Goal: Task Accomplishment & Management: Manage account settings

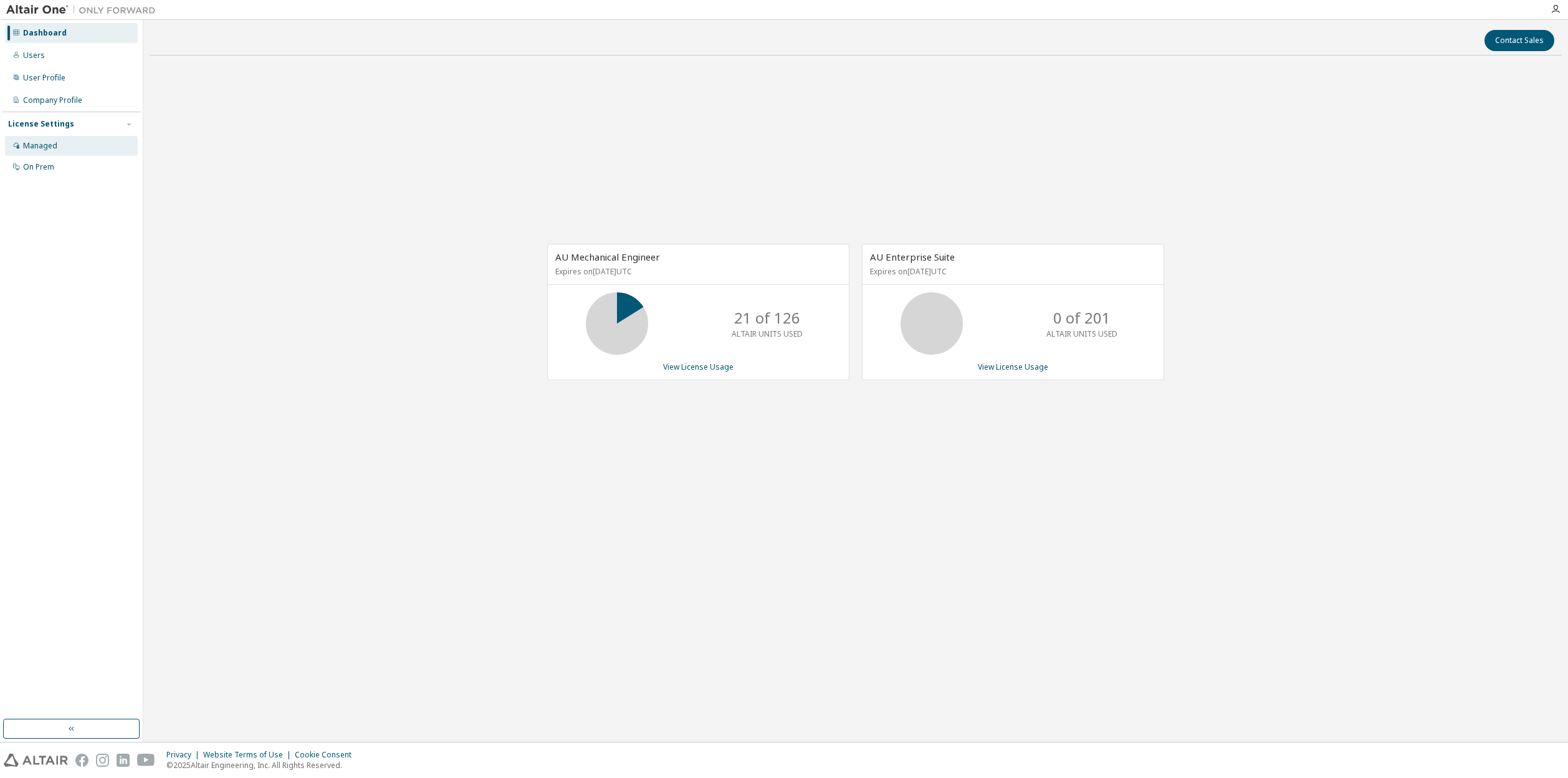
click at [69, 149] on div "Managed" at bounding box center [71, 146] width 133 height 20
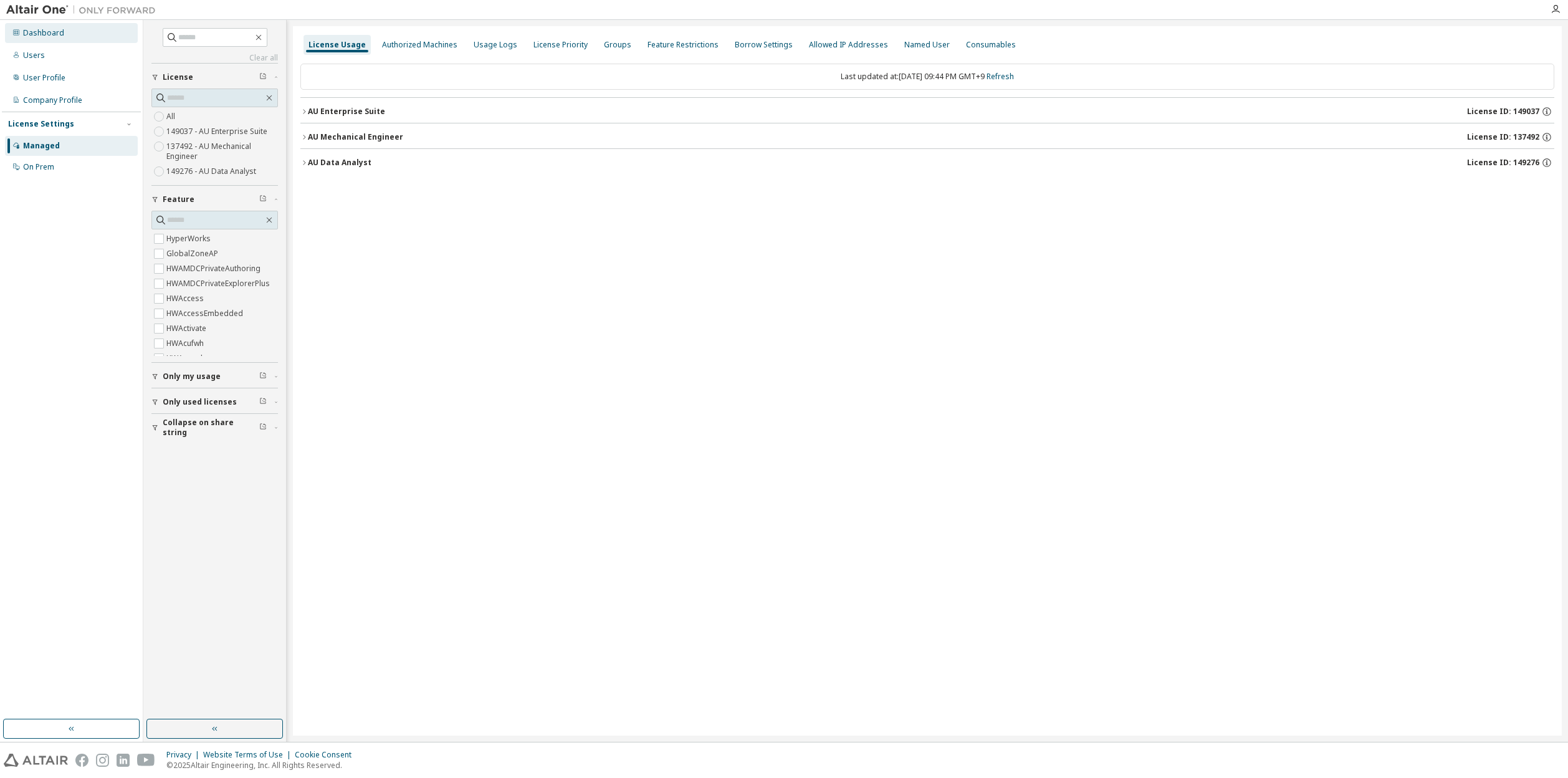
click at [49, 32] on div "Dashboard" at bounding box center [43, 33] width 41 height 10
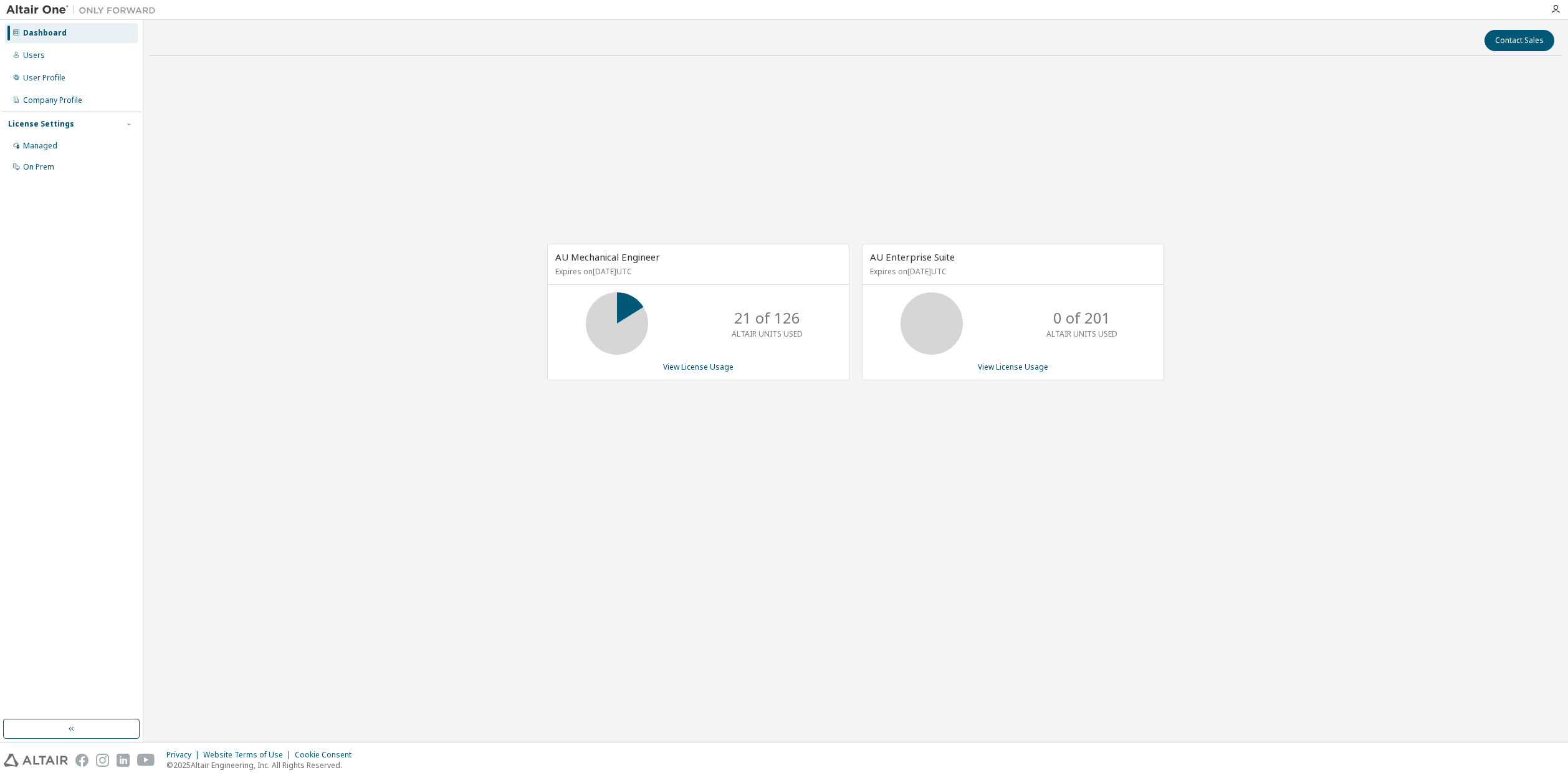
drag, startPoint x: 670, startPoint y: 454, endPoint x: 601, endPoint y: 437, distance: 71.1
click at [601, 437] on div "AU Mechanical Engineer Expires on [DATE] UTC 21 of 126 ALTAIR UNITS USED View L…" at bounding box center [855, 318] width 1412 height 506
click at [1555, 8] on icon "button" at bounding box center [1555, 9] width 10 height 10
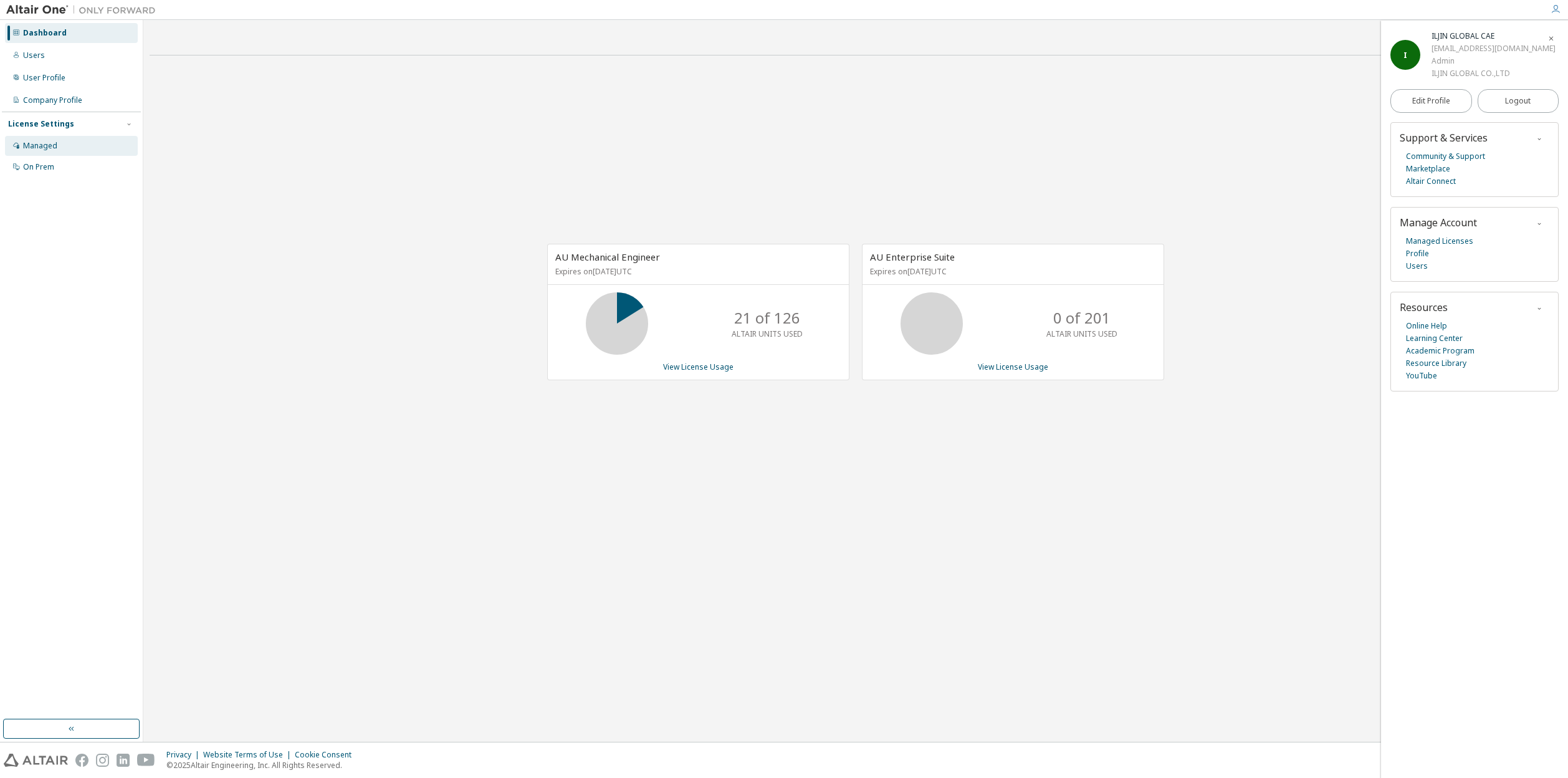
click at [38, 149] on div "Managed" at bounding box center [40, 146] width 34 height 10
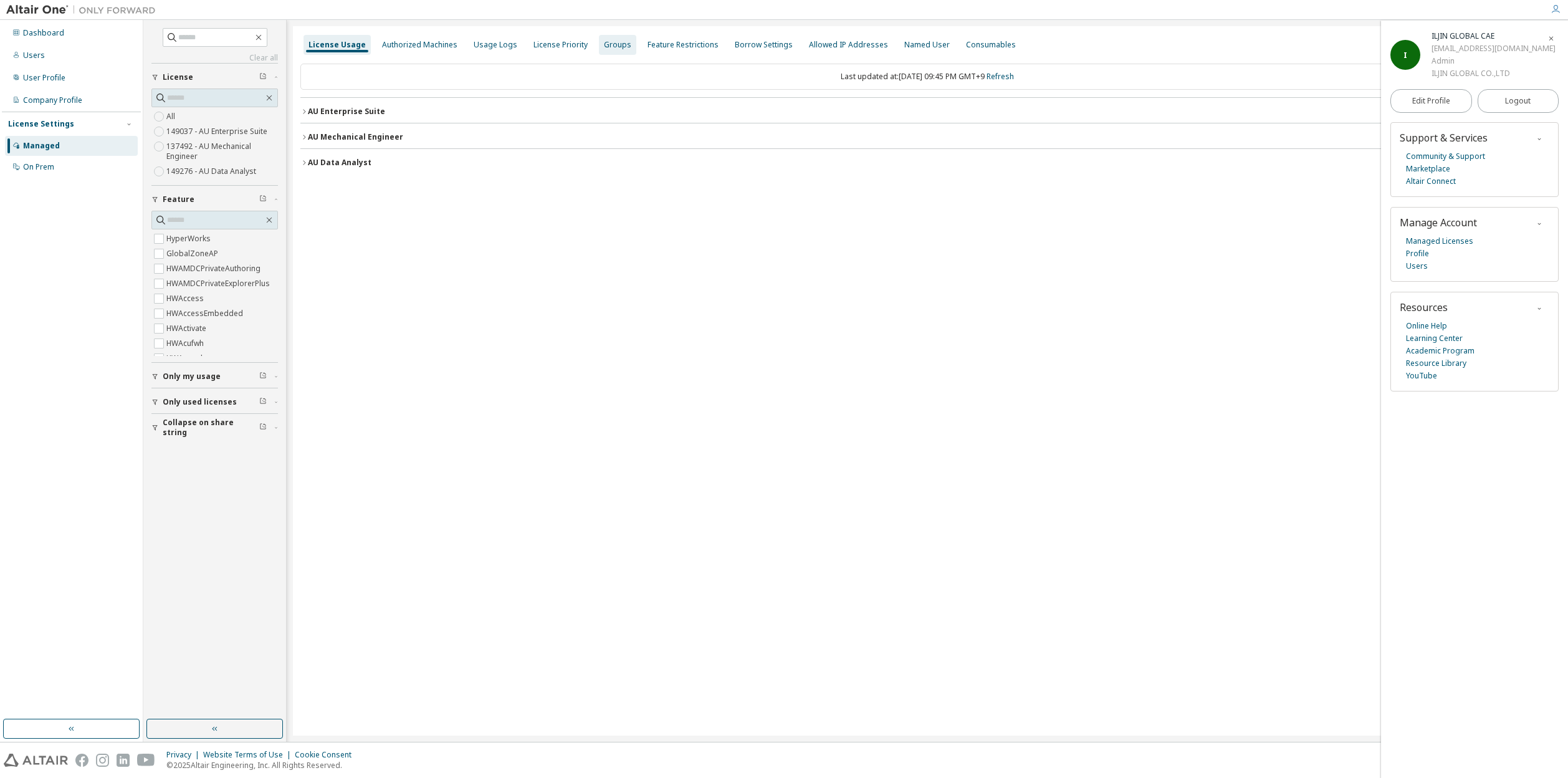
click at [604, 43] on div "Groups" at bounding box center [618, 45] width 28 height 10
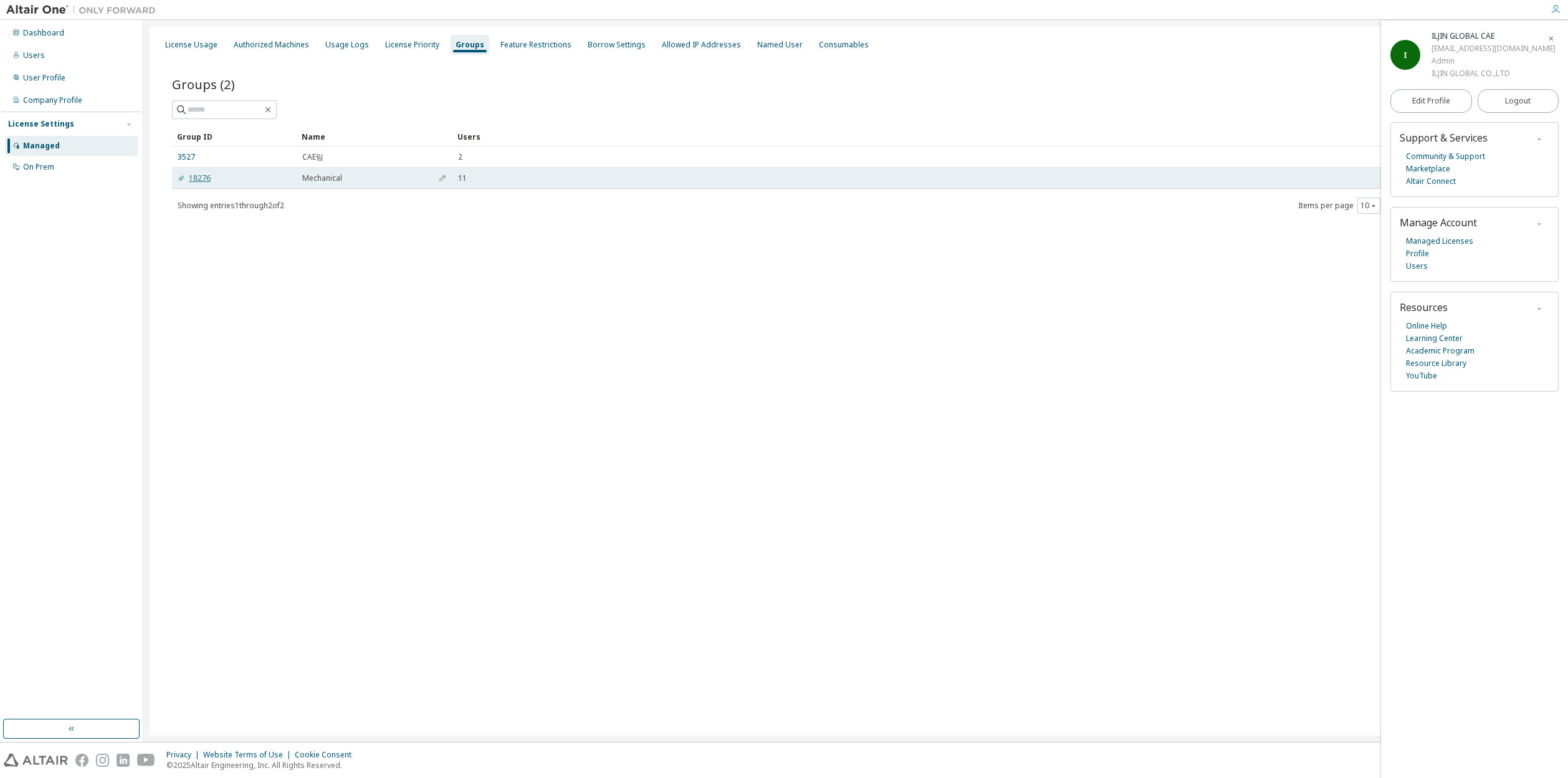
click at [209, 176] on link "18276" at bounding box center [194, 179] width 33 height 10
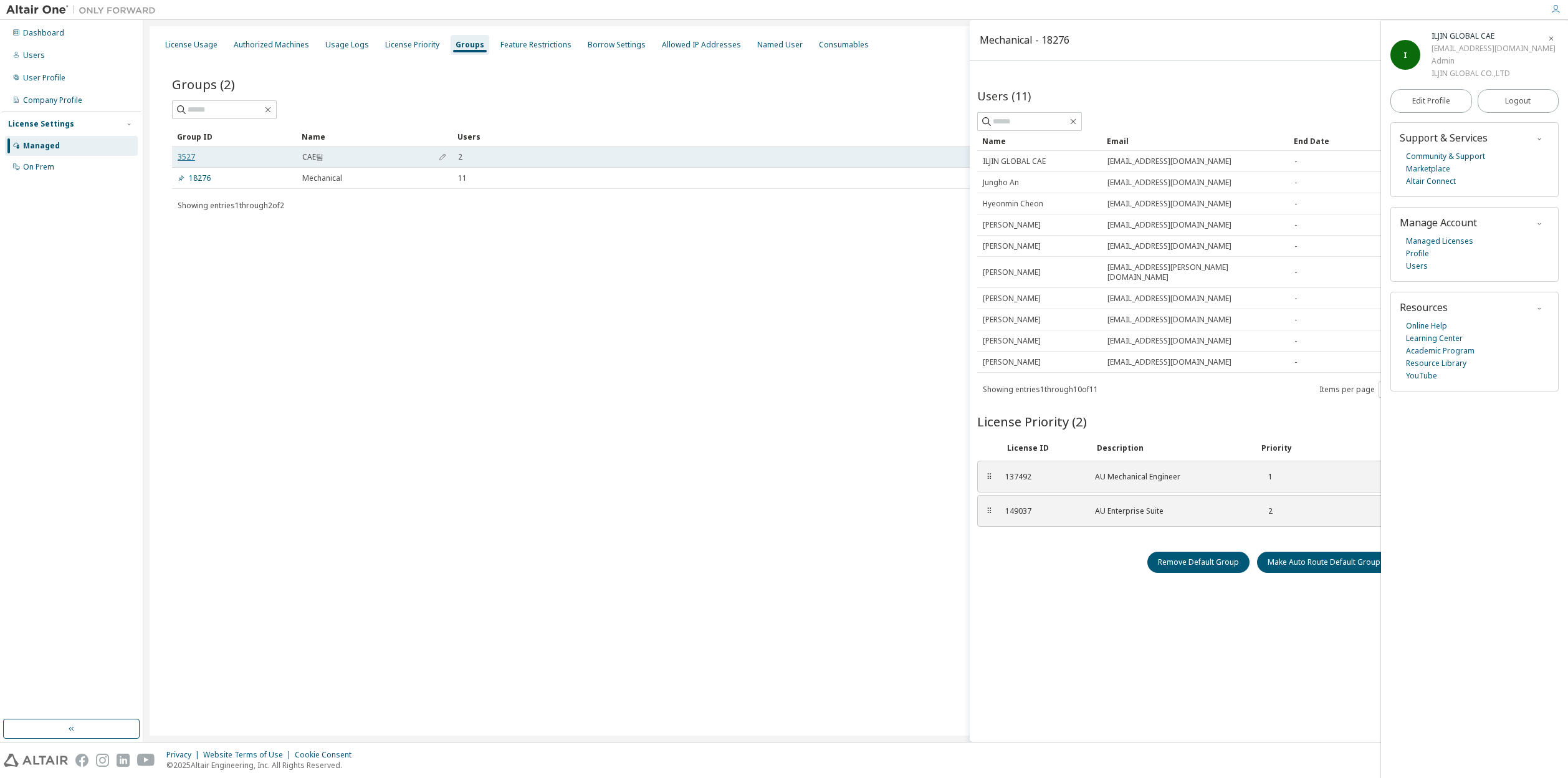
click at [189, 156] on link "3527" at bounding box center [186, 157] width 18 height 10
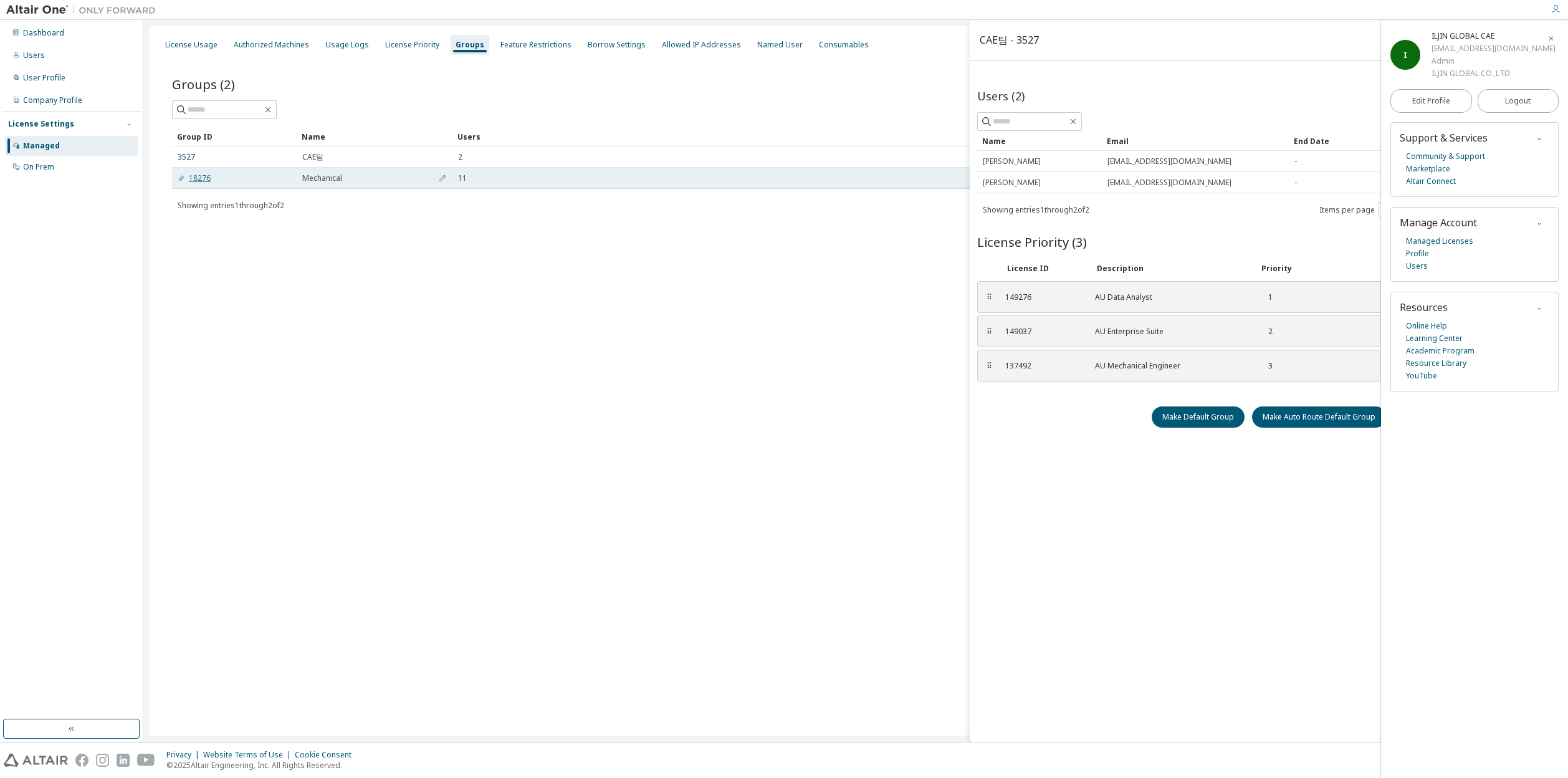
click at [203, 180] on link "18276" at bounding box center [194, 179] width 33 height 10
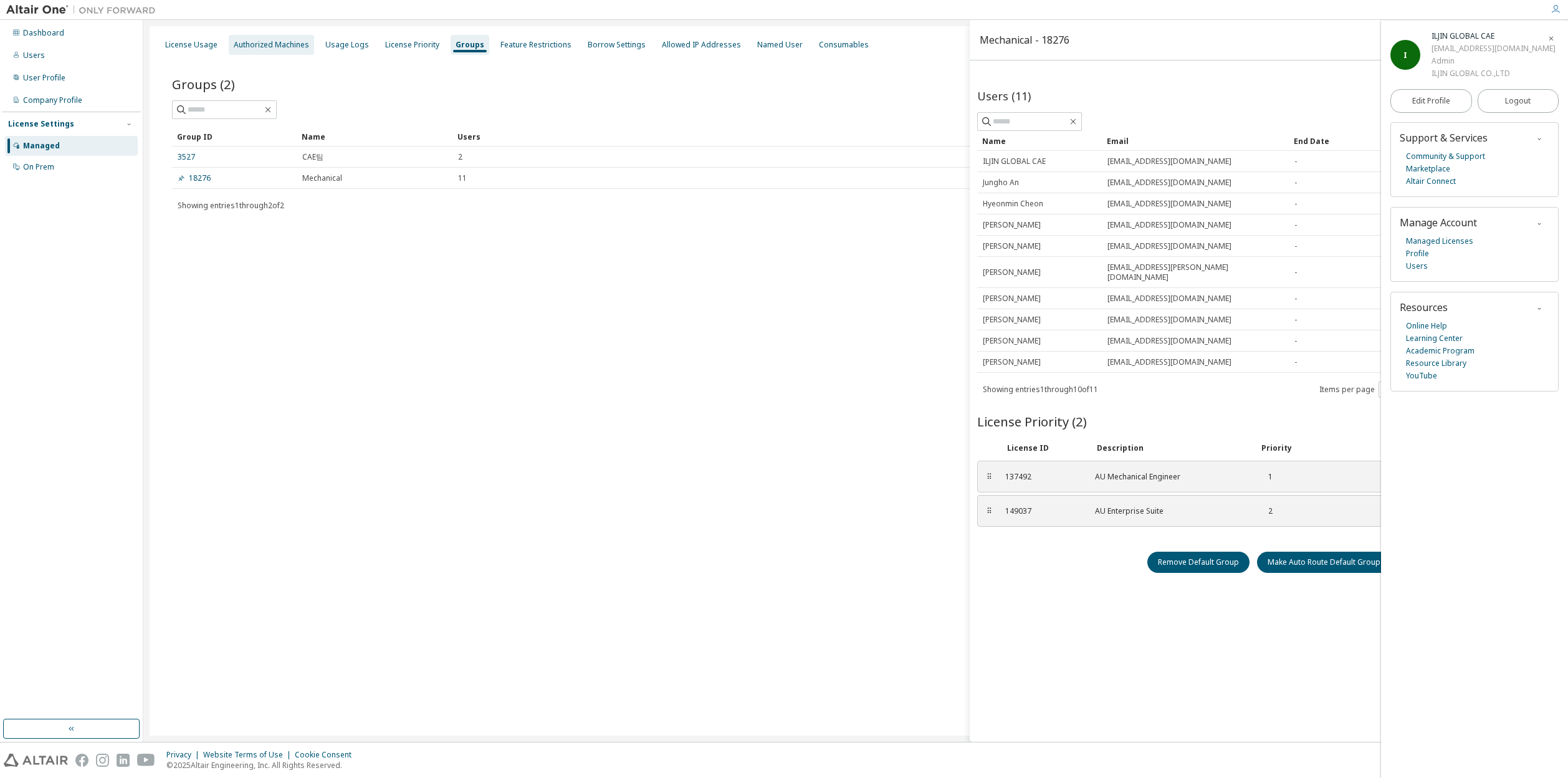
click at [256, 43] on div "Authorized Machines" at bounding box center [271, 45] width 75 height 10
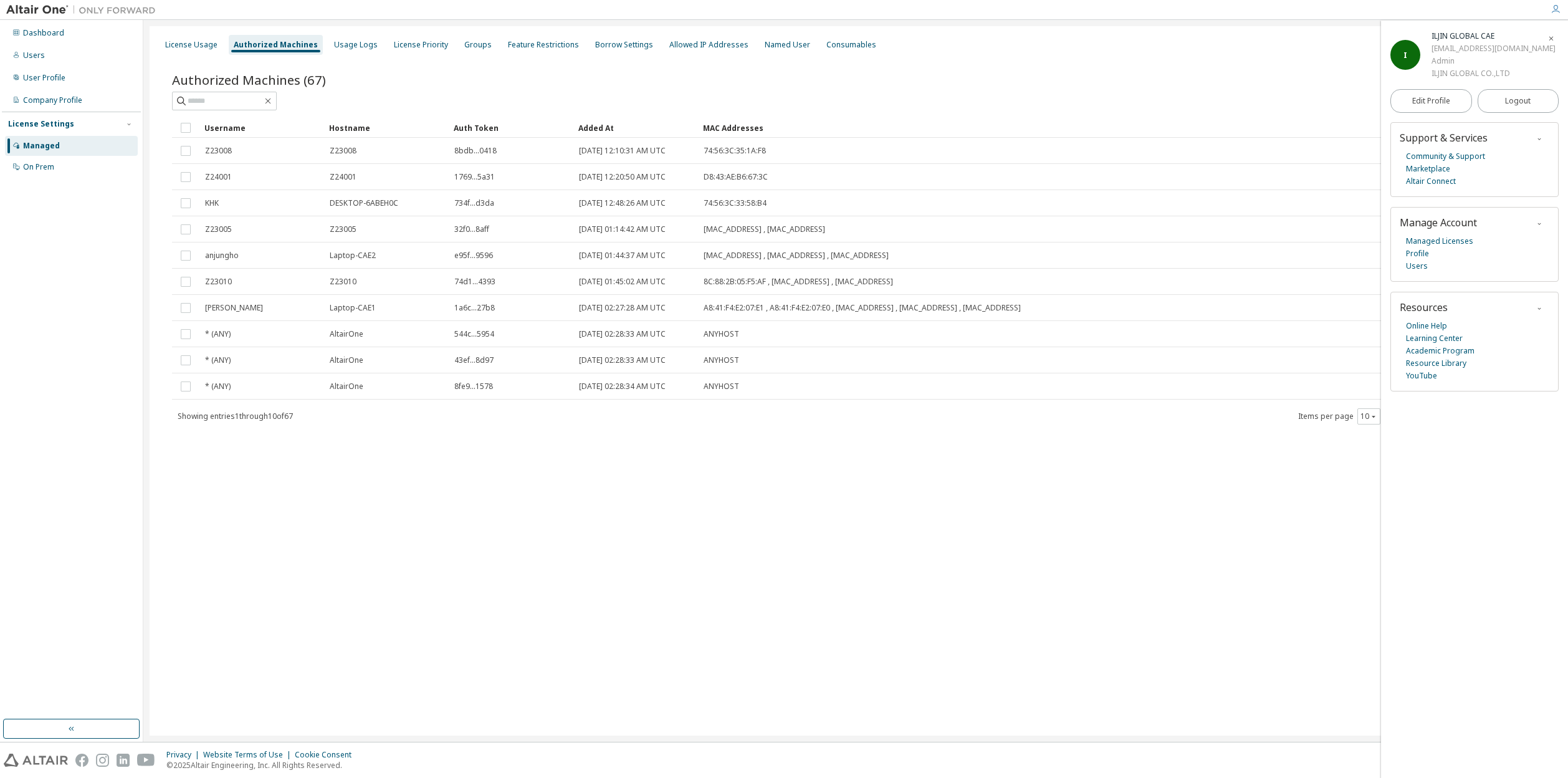
click at [391, 93] on div at bounding box center [855, 101] width 1367 height 18
click at [1553, 38] on icon "button" at bounding box center [1550, 38] width 8 height 8
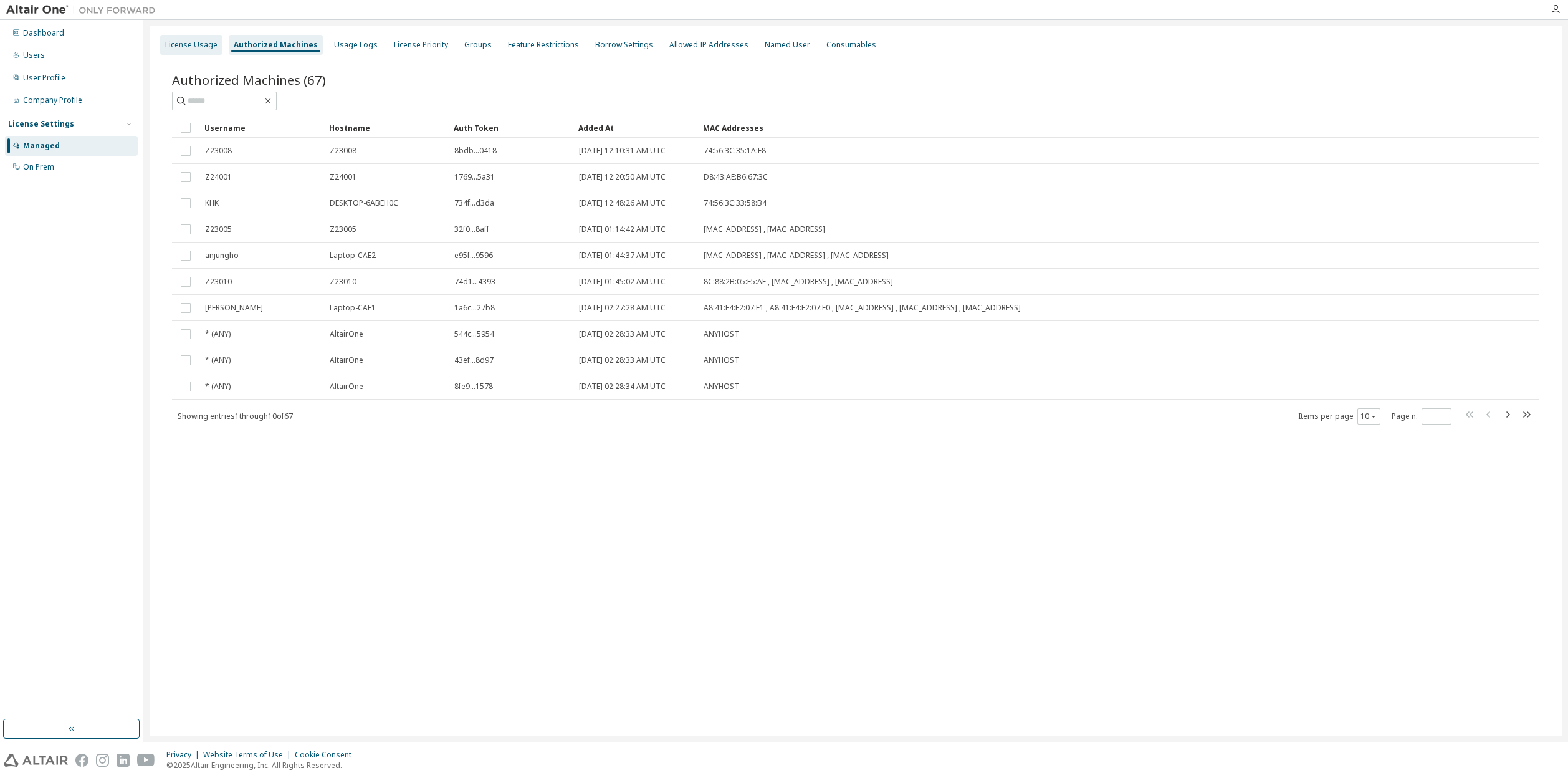
click at [198, 46] on div "License Usage" at bounding box center [191, 45] width 53 height 10
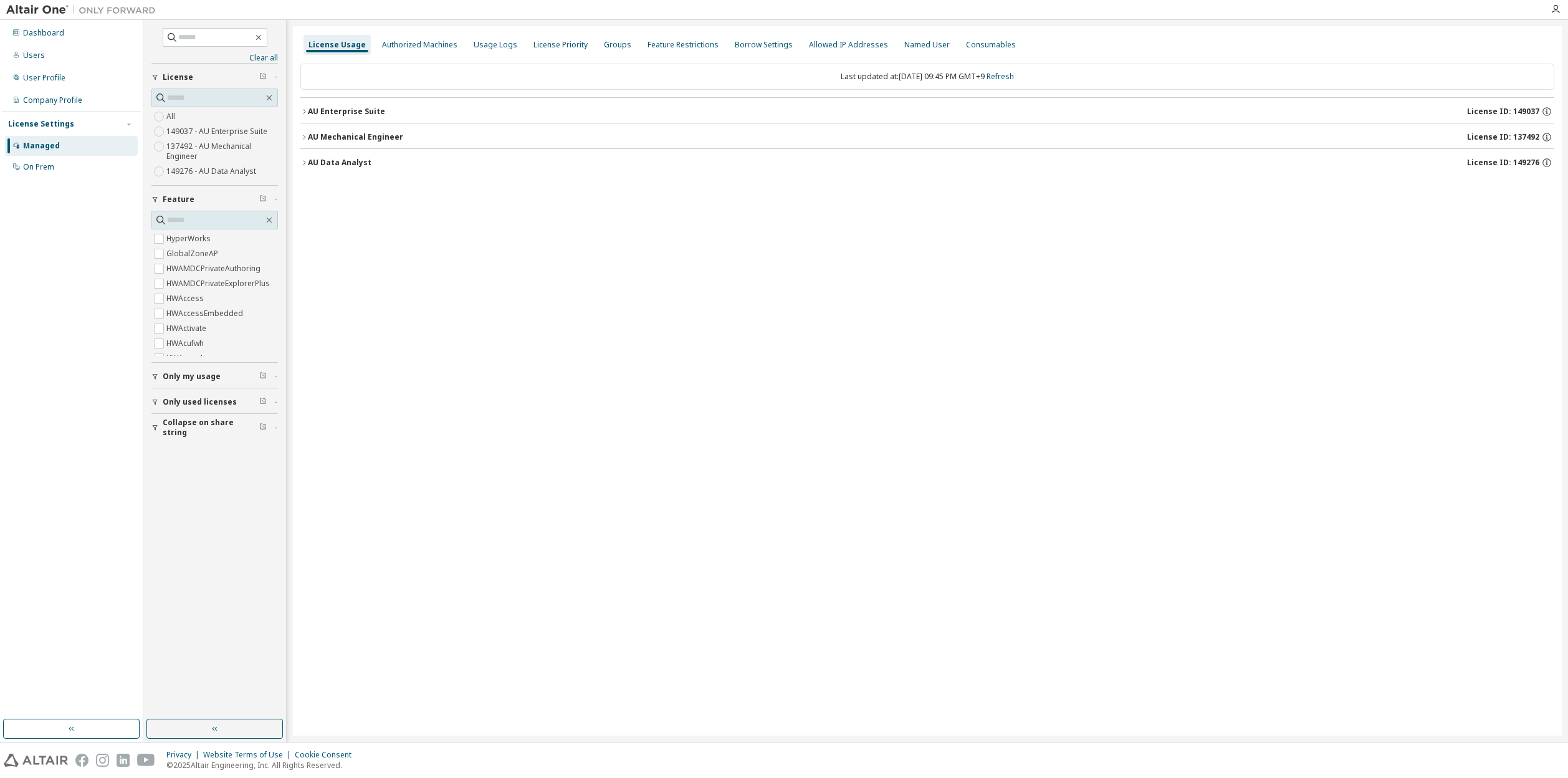
click at [370, 163] on div "AU Data Analyst License ID: 149276" at bounding box center [931, 162] width 1247 height 11
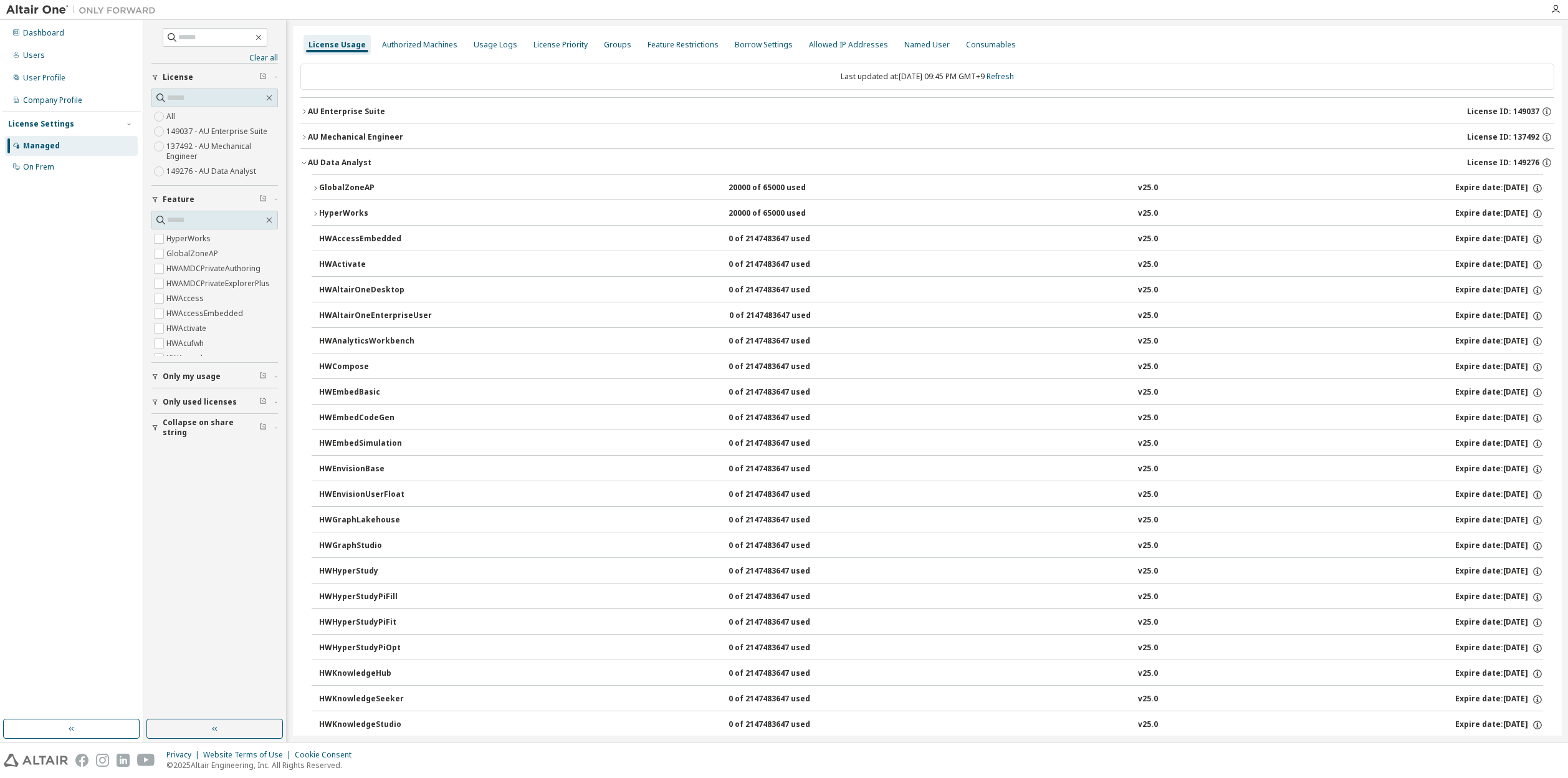
click at [370, 163] on div "AU Data Analyst License ID: 149276" at bounding box center [931, 162] width 1247 height 11
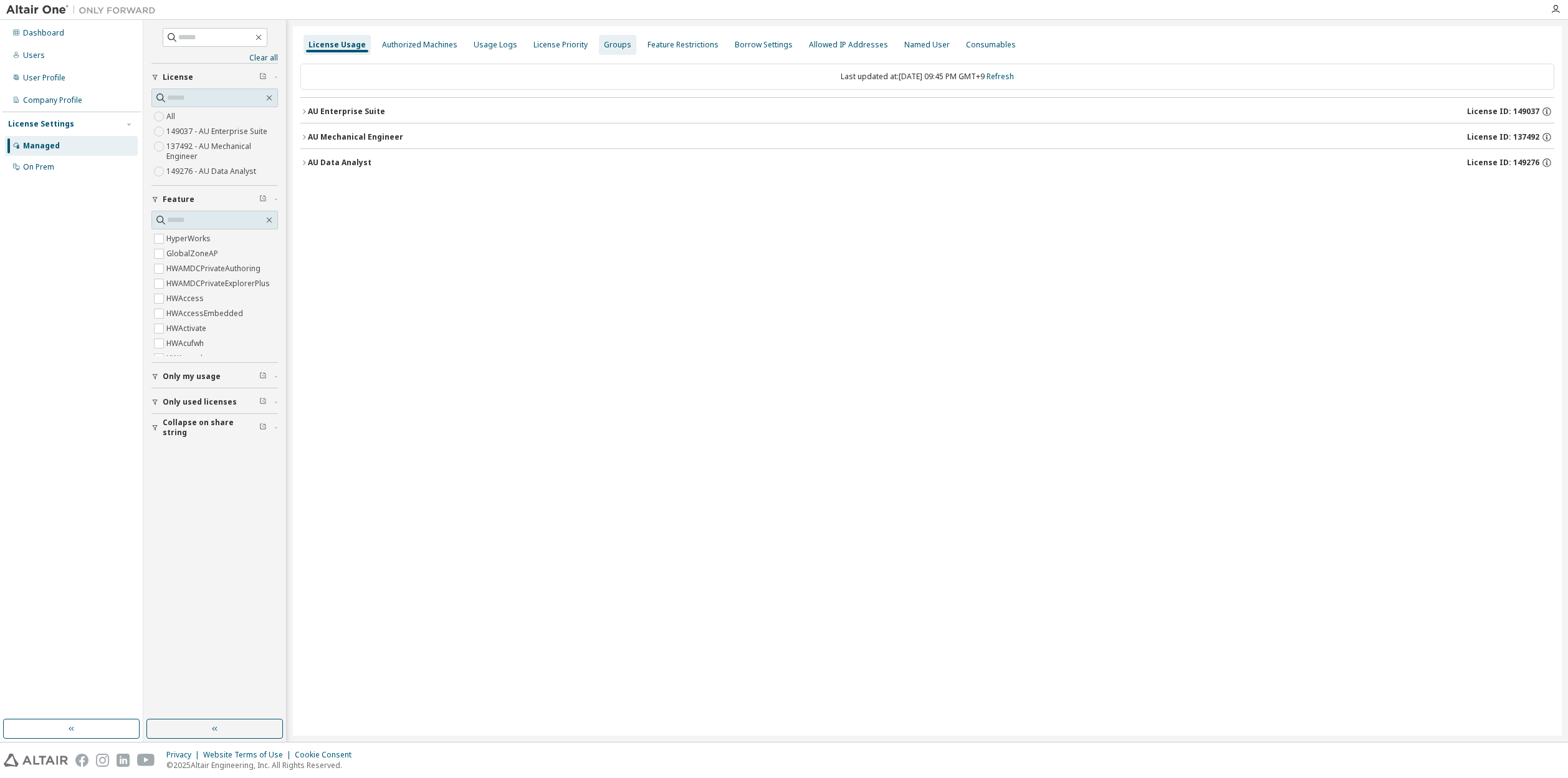
click at [604, 48] on div "Groups" at bounding box center [618, 45] width 28 height 10
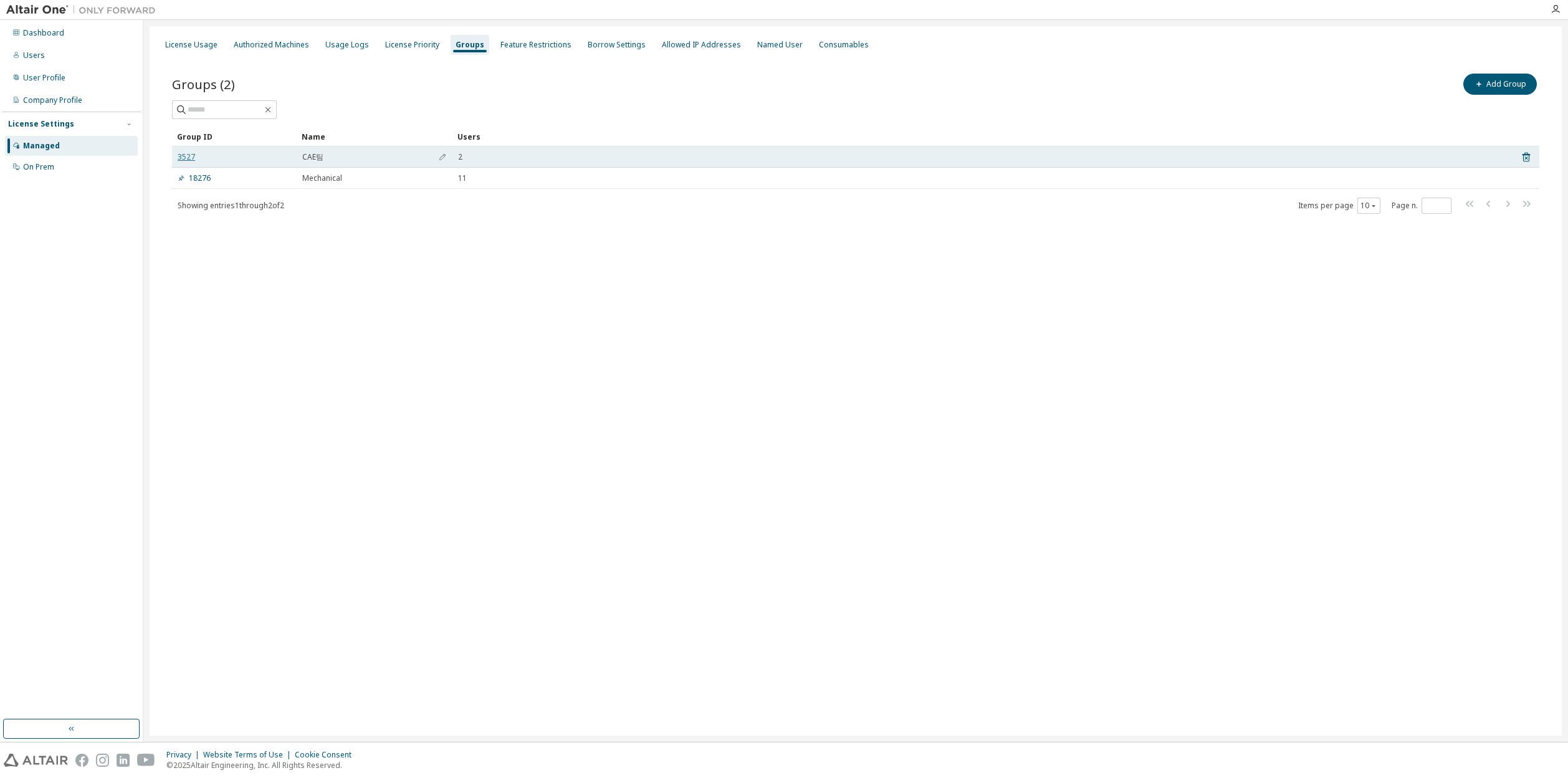
click at [185, 156] on link "3527" at bounding box center [186, 157] width 18 height 10
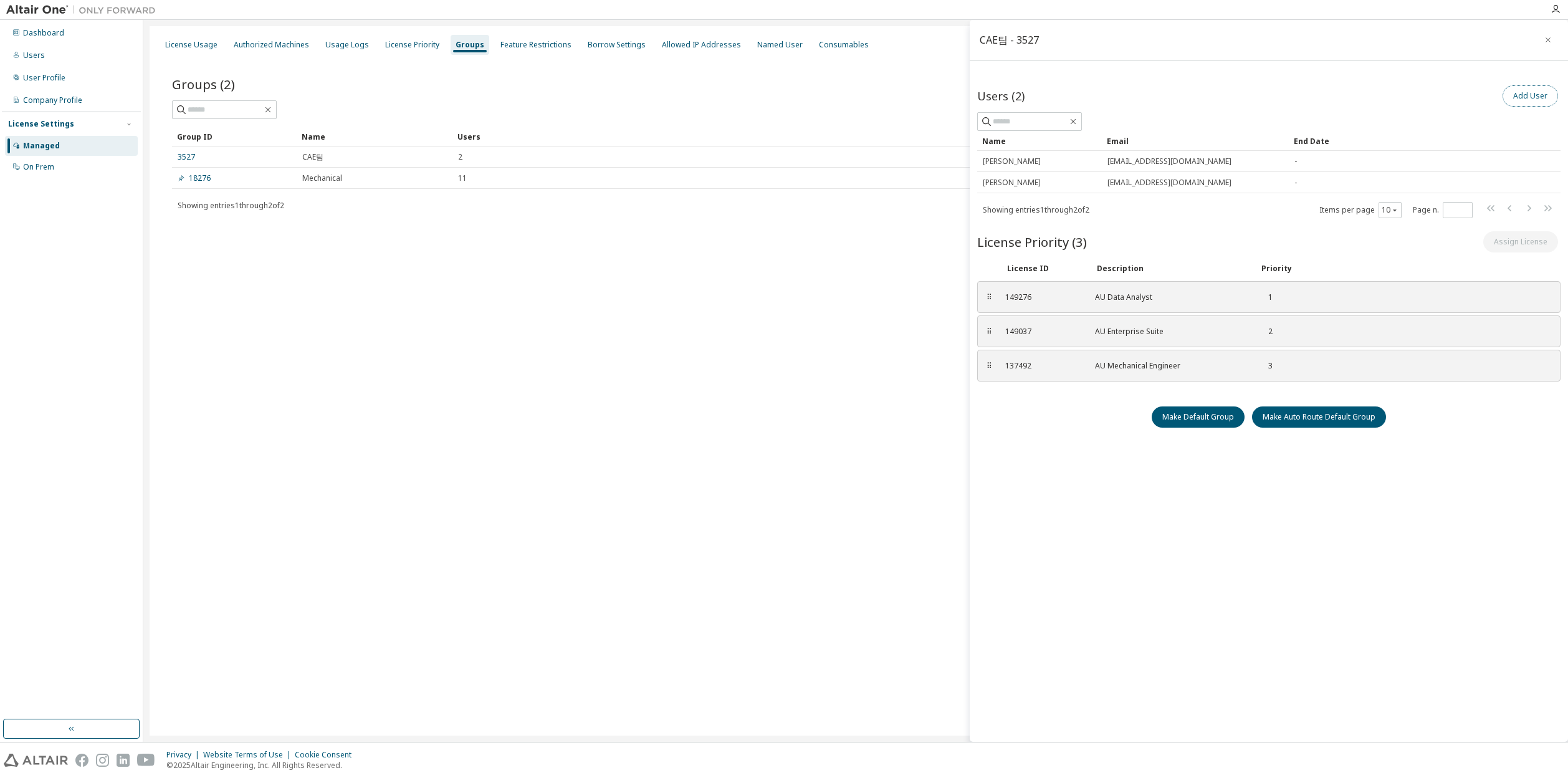
click at [1544, 94] on button "Add User" at bounding box center [1530, 95] width 55 height 21
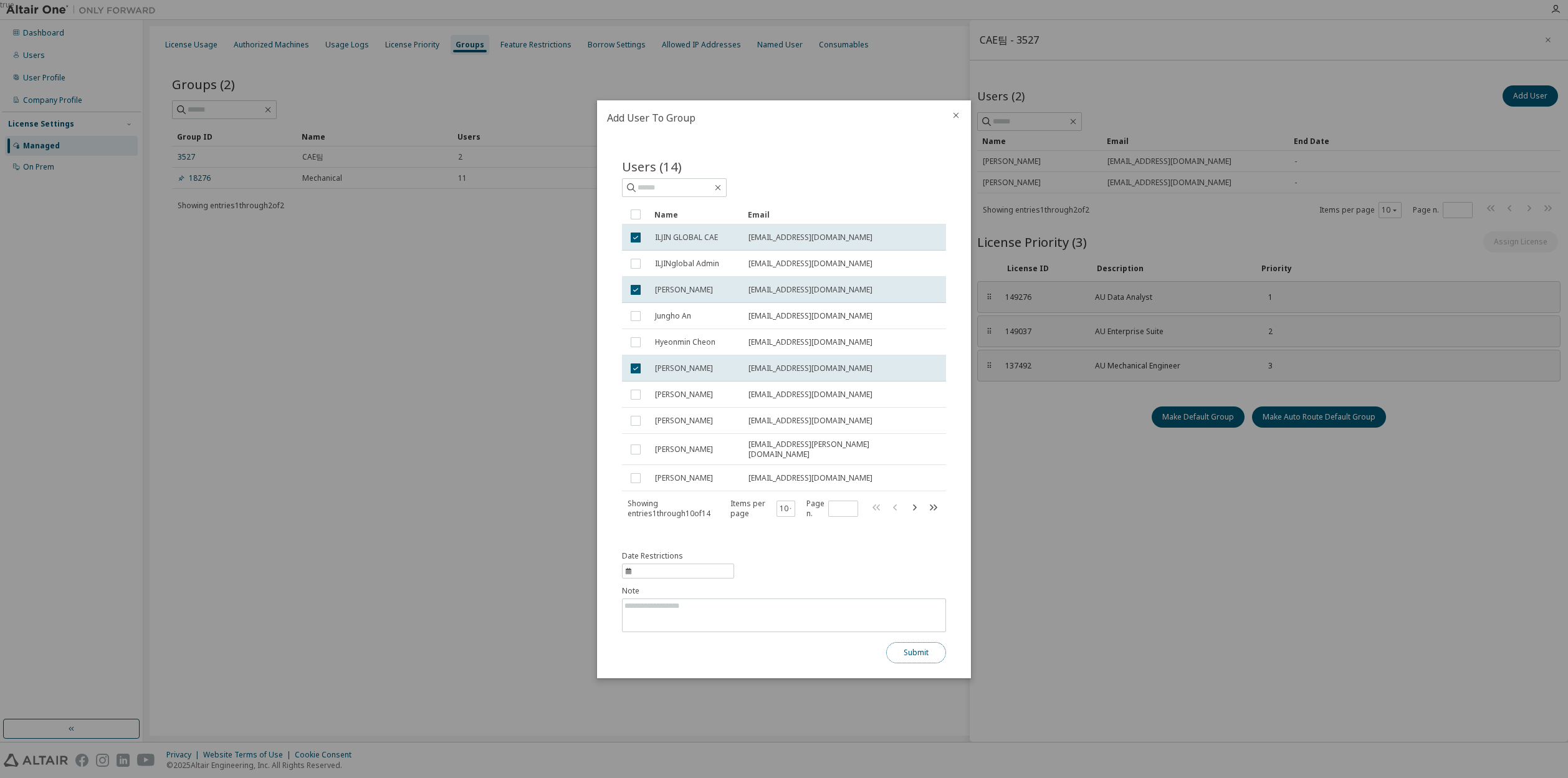
click at [917, 654] on button "Submit" at bounding box center [916, 652] width 60 height 21
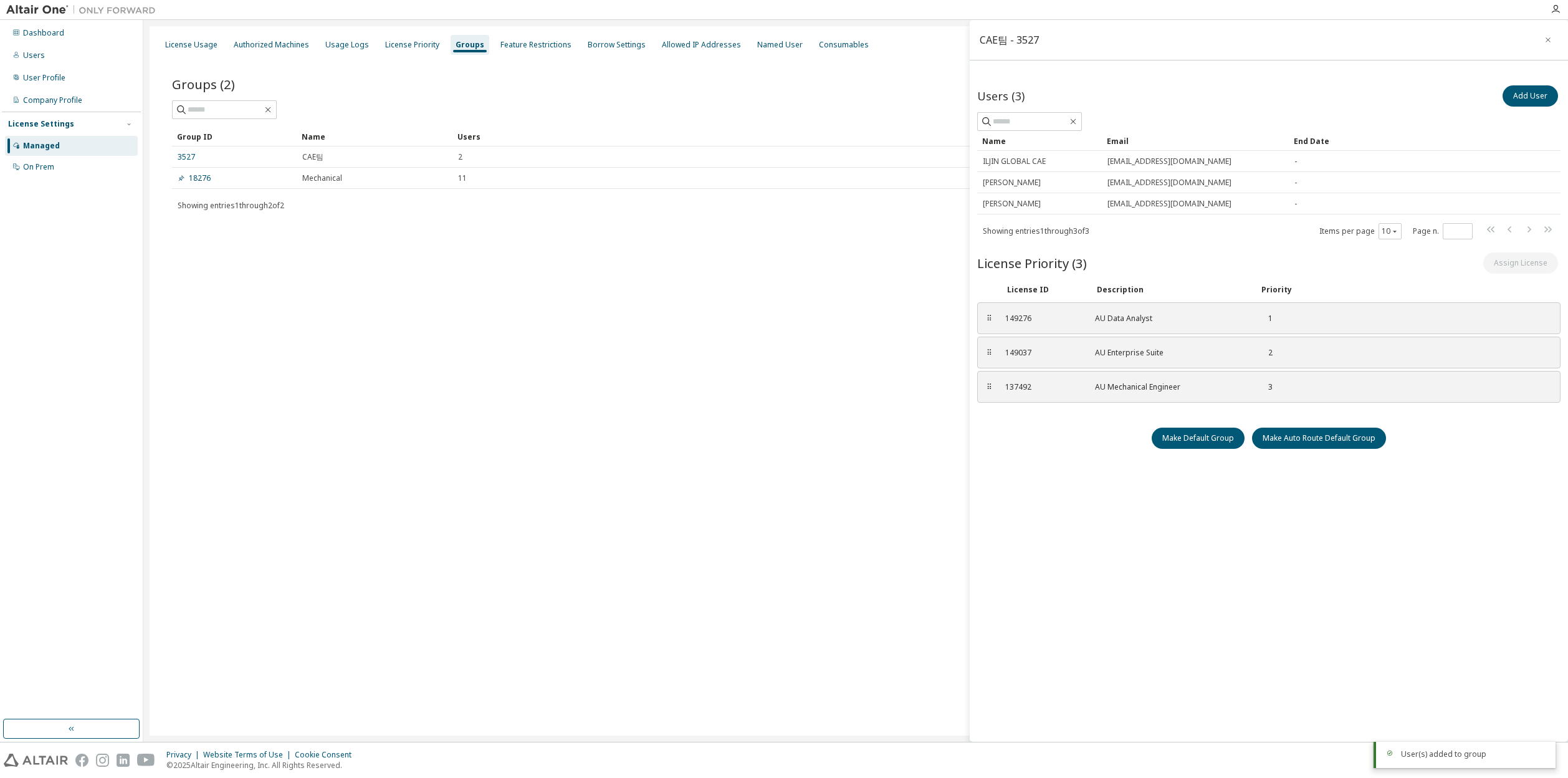
click at [529, 263] on div "License Usage Authorized Machines Usage Logs License Priority Groups Feature Re…" at bounding box center [855, 381] width 1412 height 710
click at [52, 33] on div "Dashboard" at bounding box center [43, 33] width 41 height 10
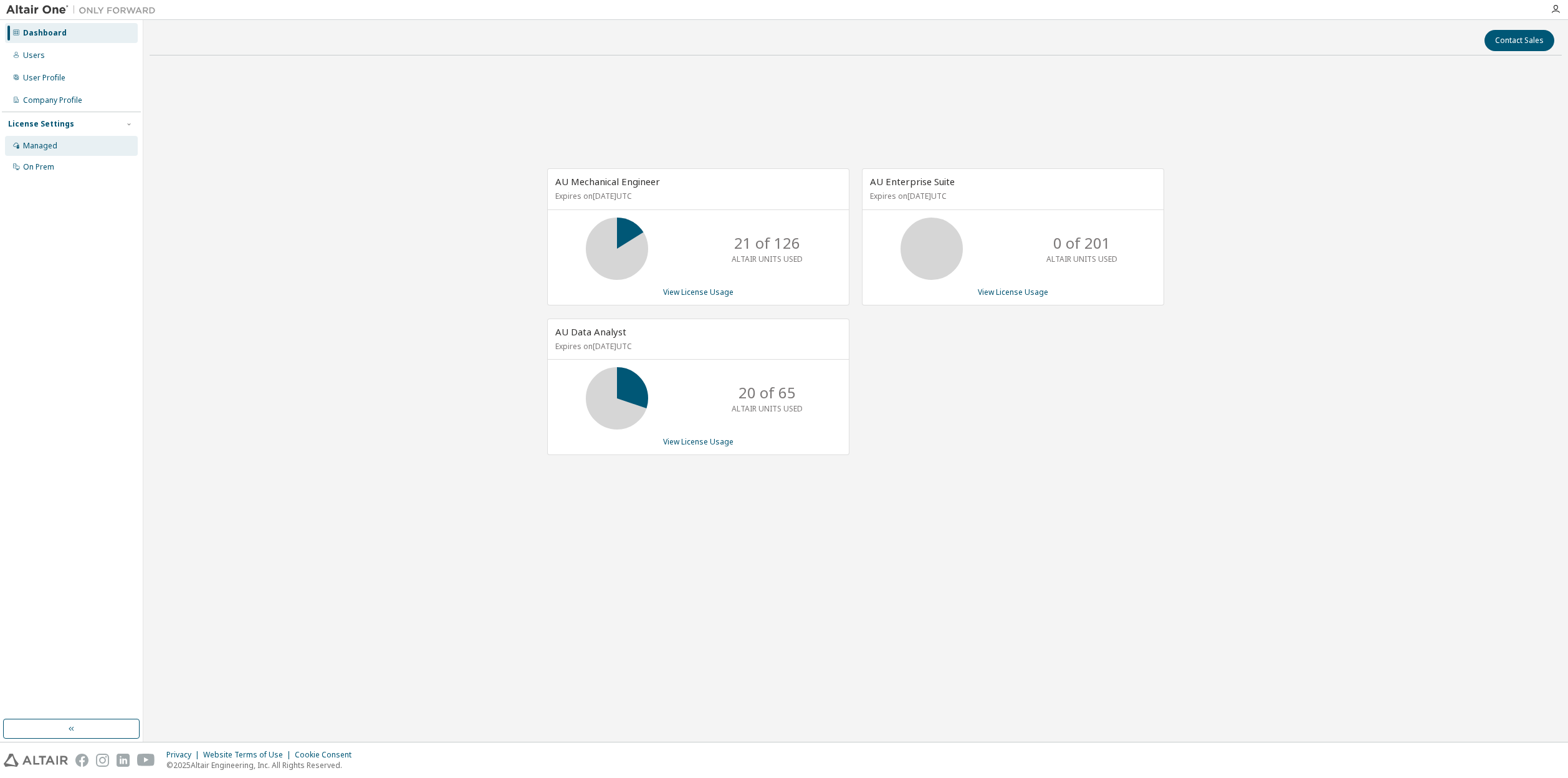
click at [41, 145] on div "Managed" at bounding box center [40, 146] width 34 height 10
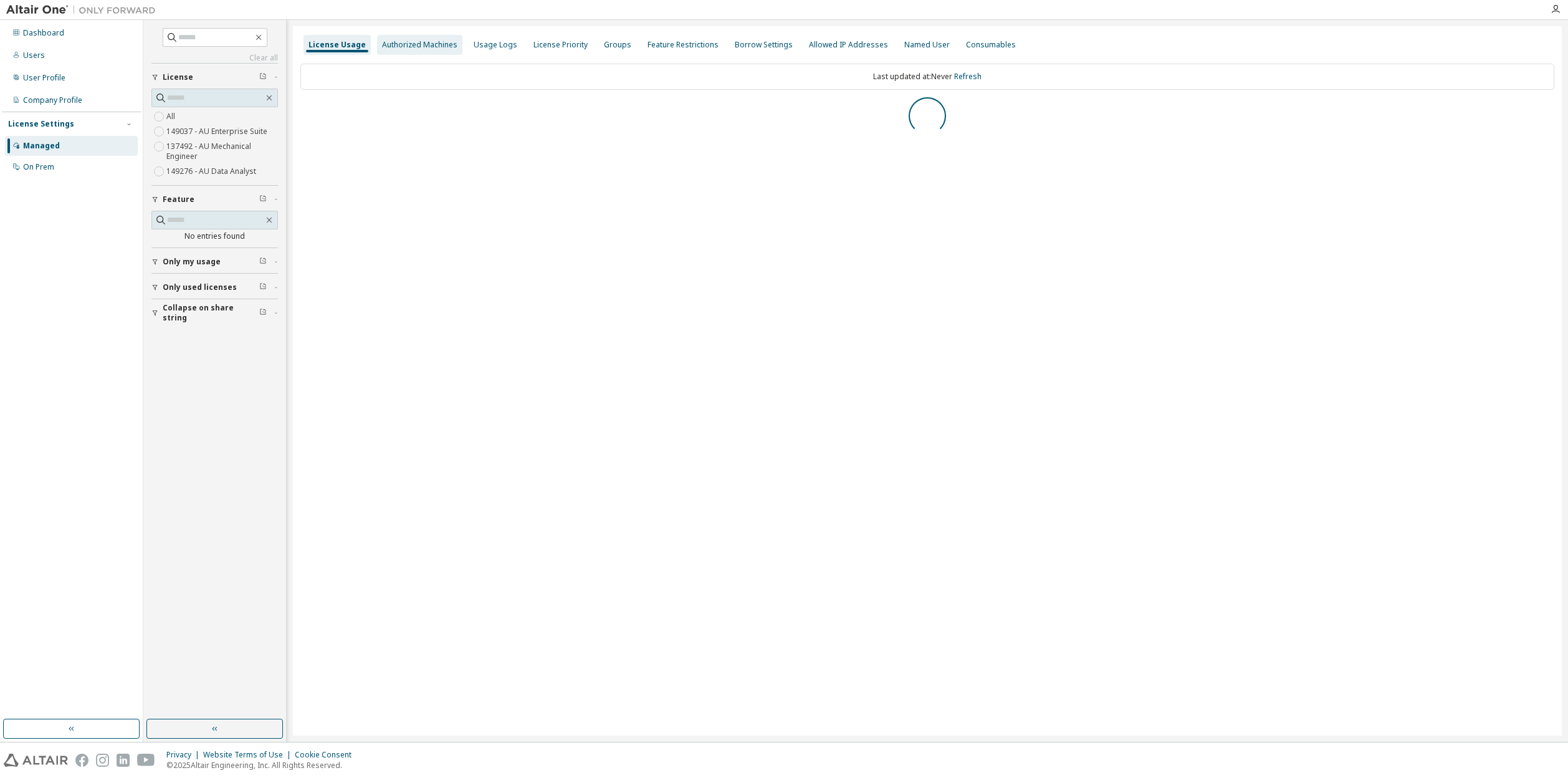
click at [434, 46] on div "Authorized Machines" at bounding box center [420, 45] width 75 height 10
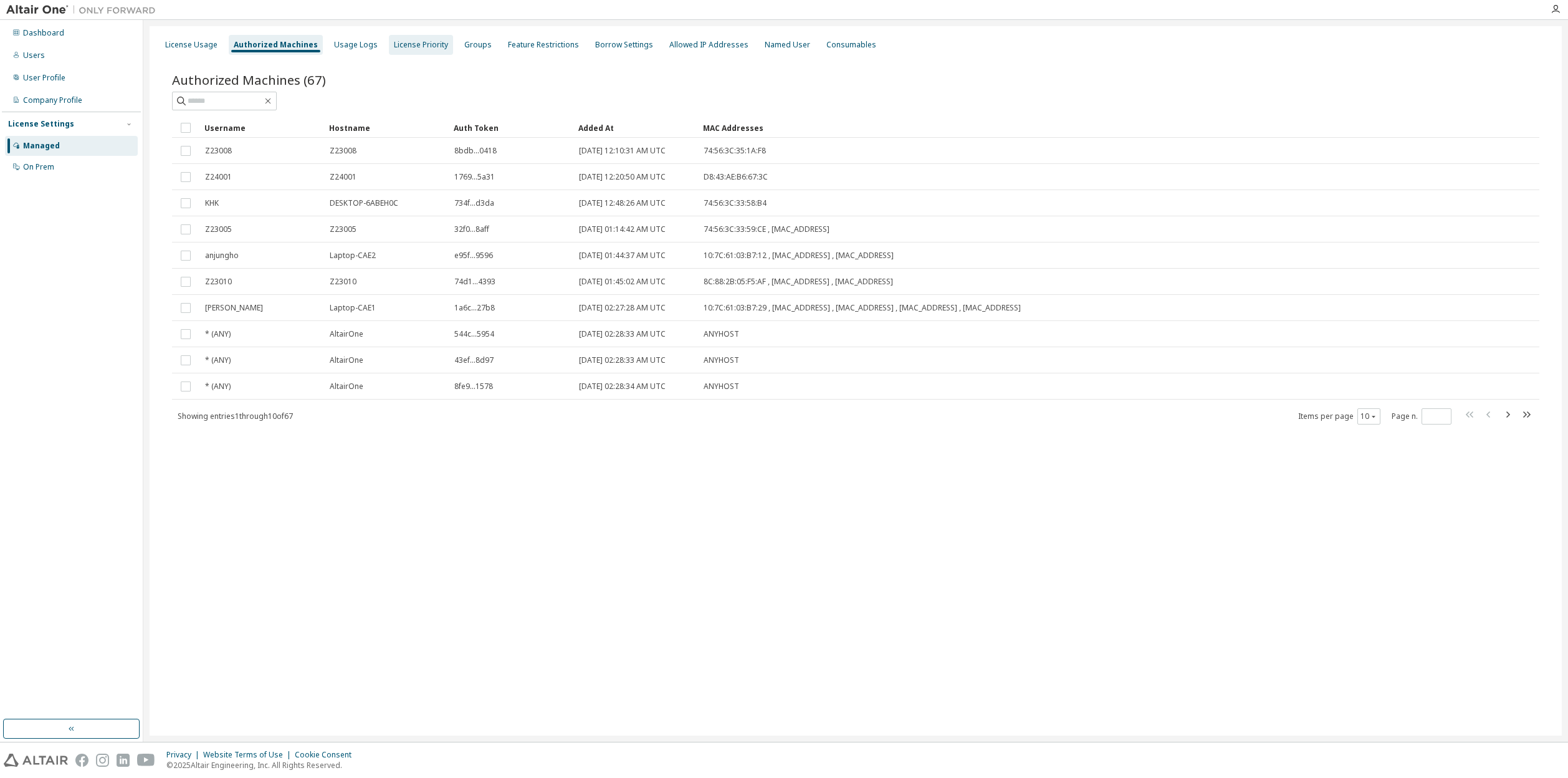
click at [414, 43] on div "License Priority" at bounding box center [421, 45] width 54 height 10
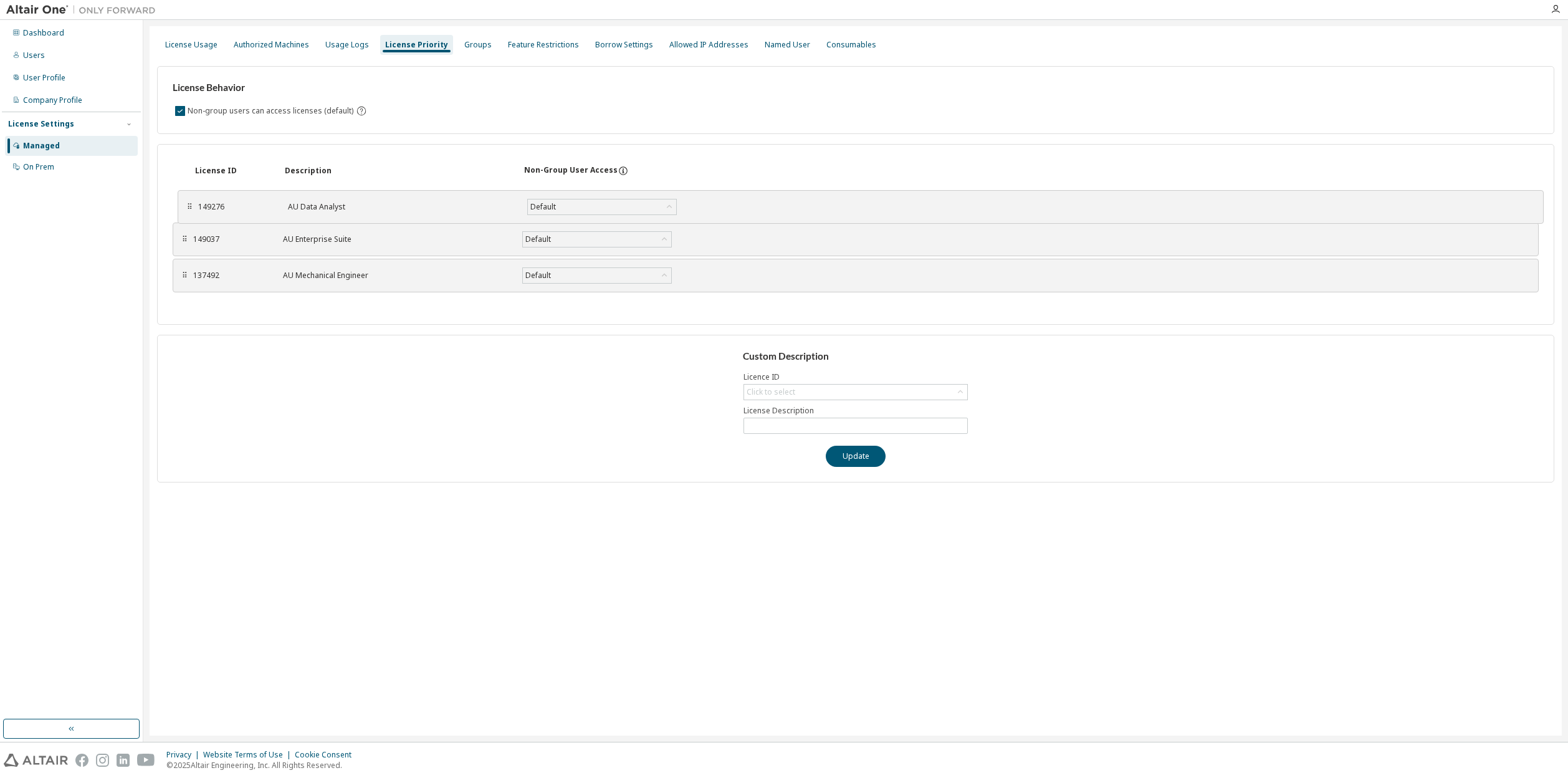
drag, startPoint x: 185, startPoint y: 275, endPoint x: 190, endPoint y: 206, distance: 69.2
click at [190, 206] on div "⠿" at bounding box center [189, 207] width 8 height 10
click at [854, 452] on button "Update" at bounding box center [855, 456] width 60 height 21
click at [248, 44] on div "Authorized Machines" at bounding box center [271, 45] width 75 height 10
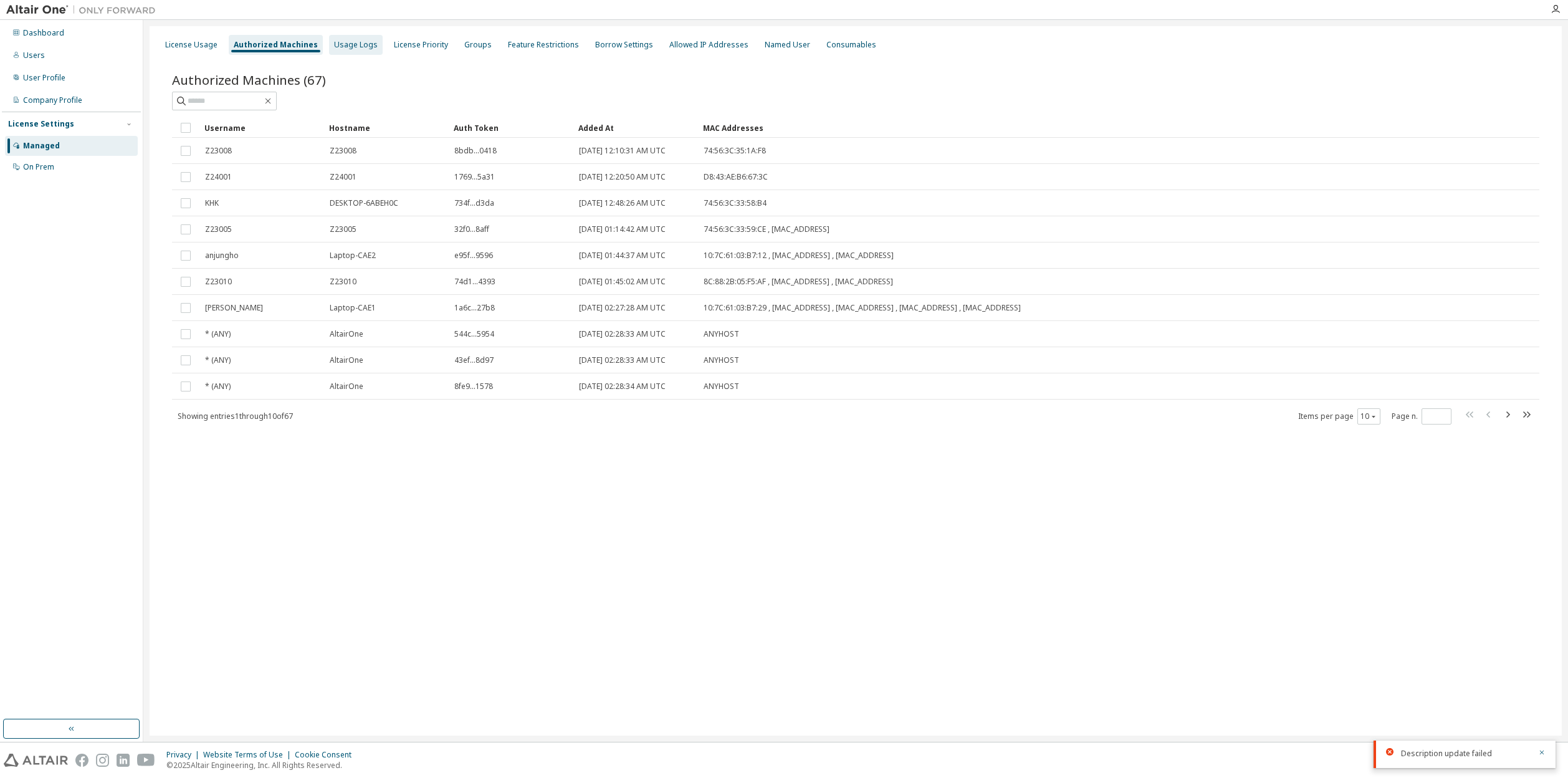
click at [359, 48] on div "Usage Logs" at bounding box center [355, 45] width 43 height 10
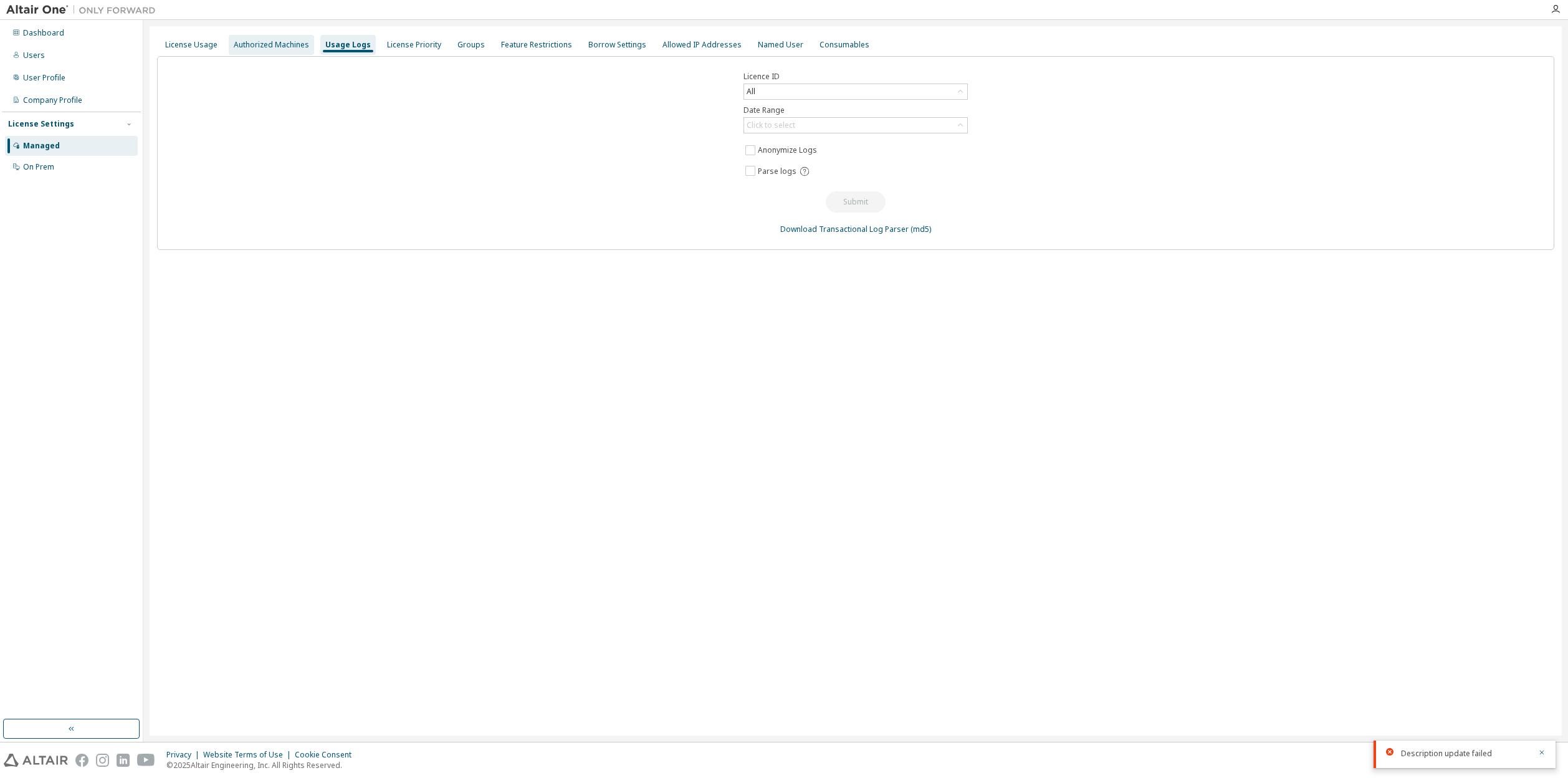
click at [272, 43] on div "Authorized Machines" at bounding box center [271, 45] width 75 height 10
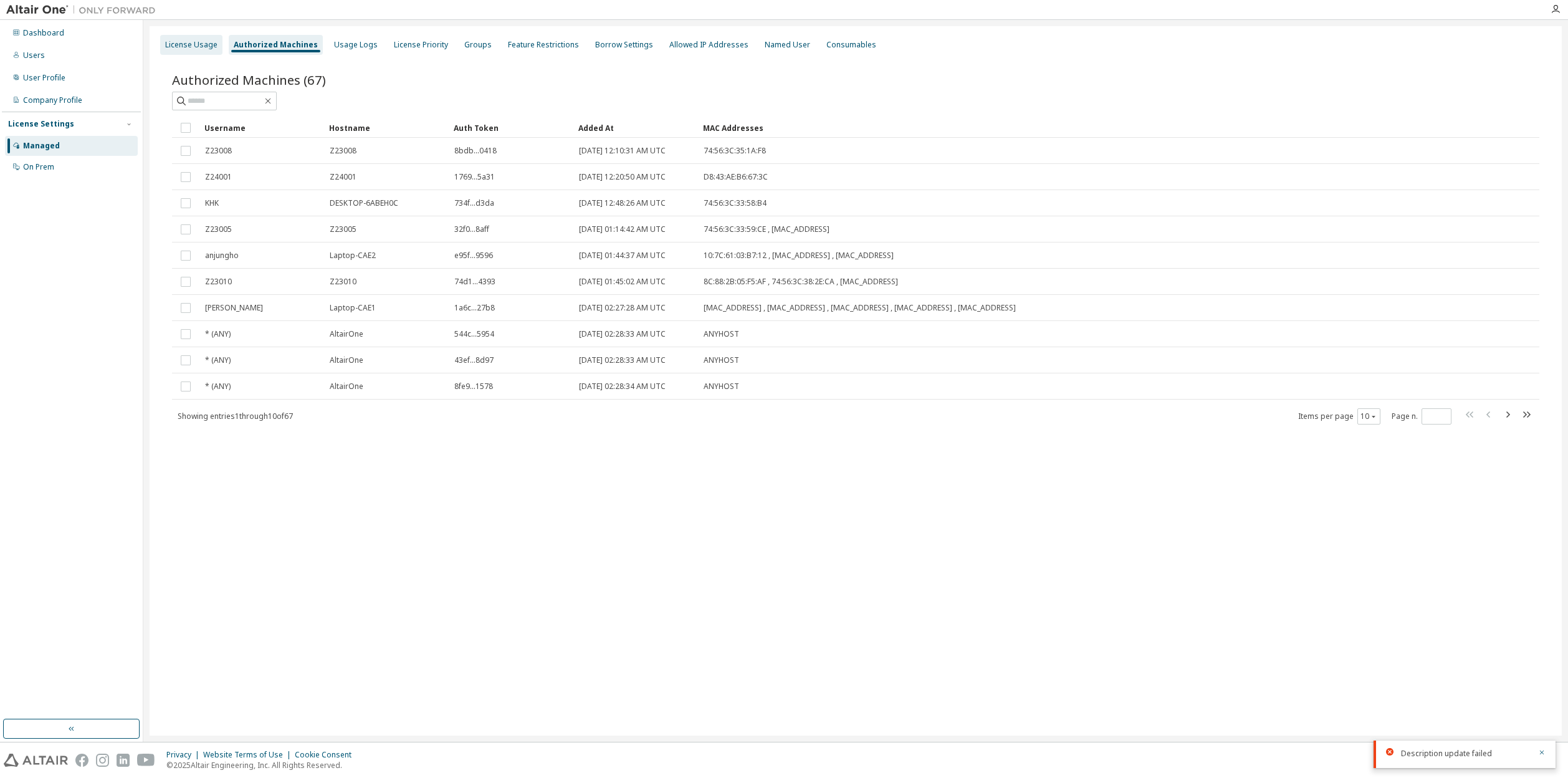
click at [177, 41] on div "License Usage" at bounding box center [191, 45] width 53 height 10
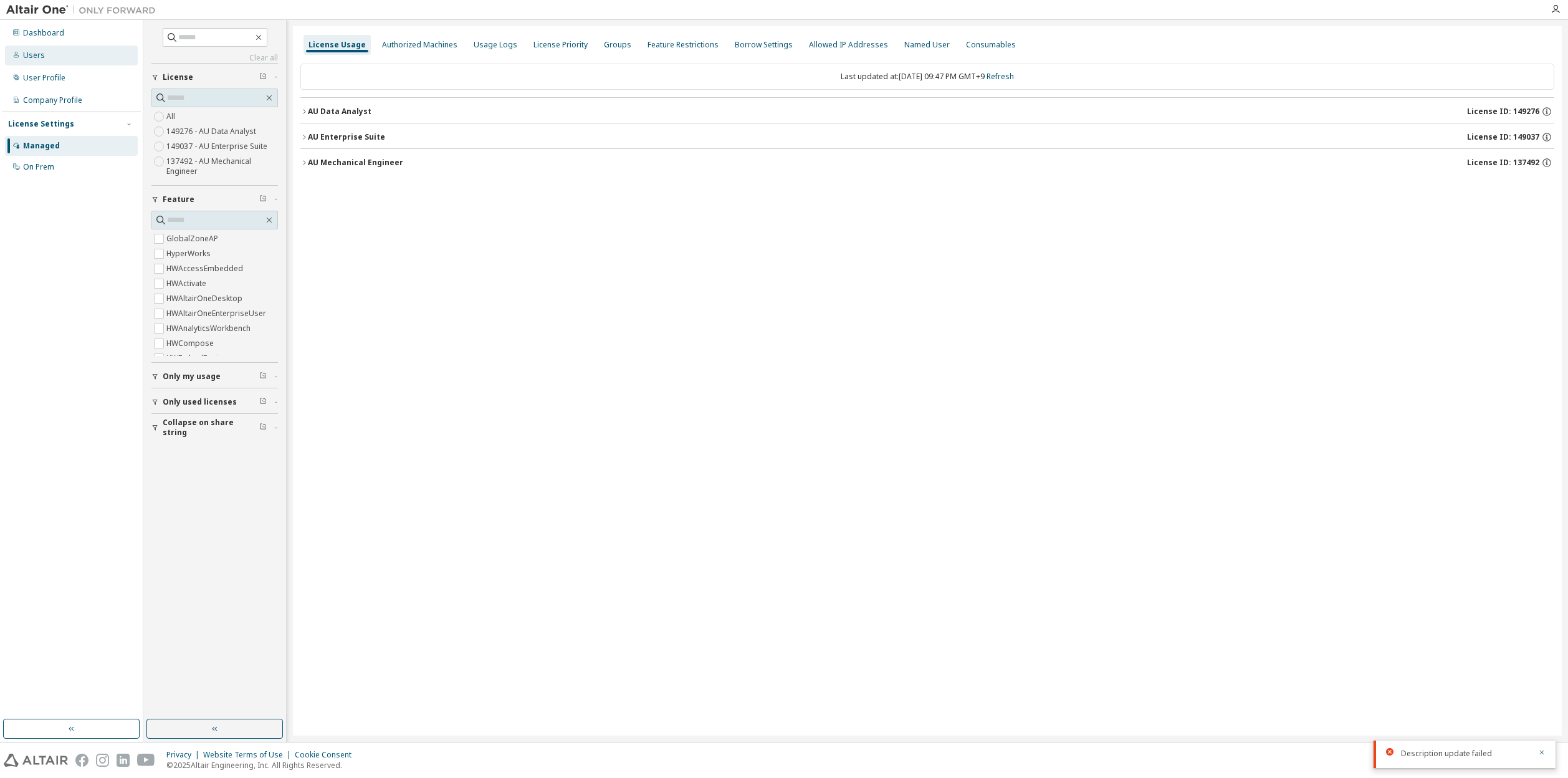
click at [33, 47] on div "Users" at bounding box center [71, 56] width 133 height 20
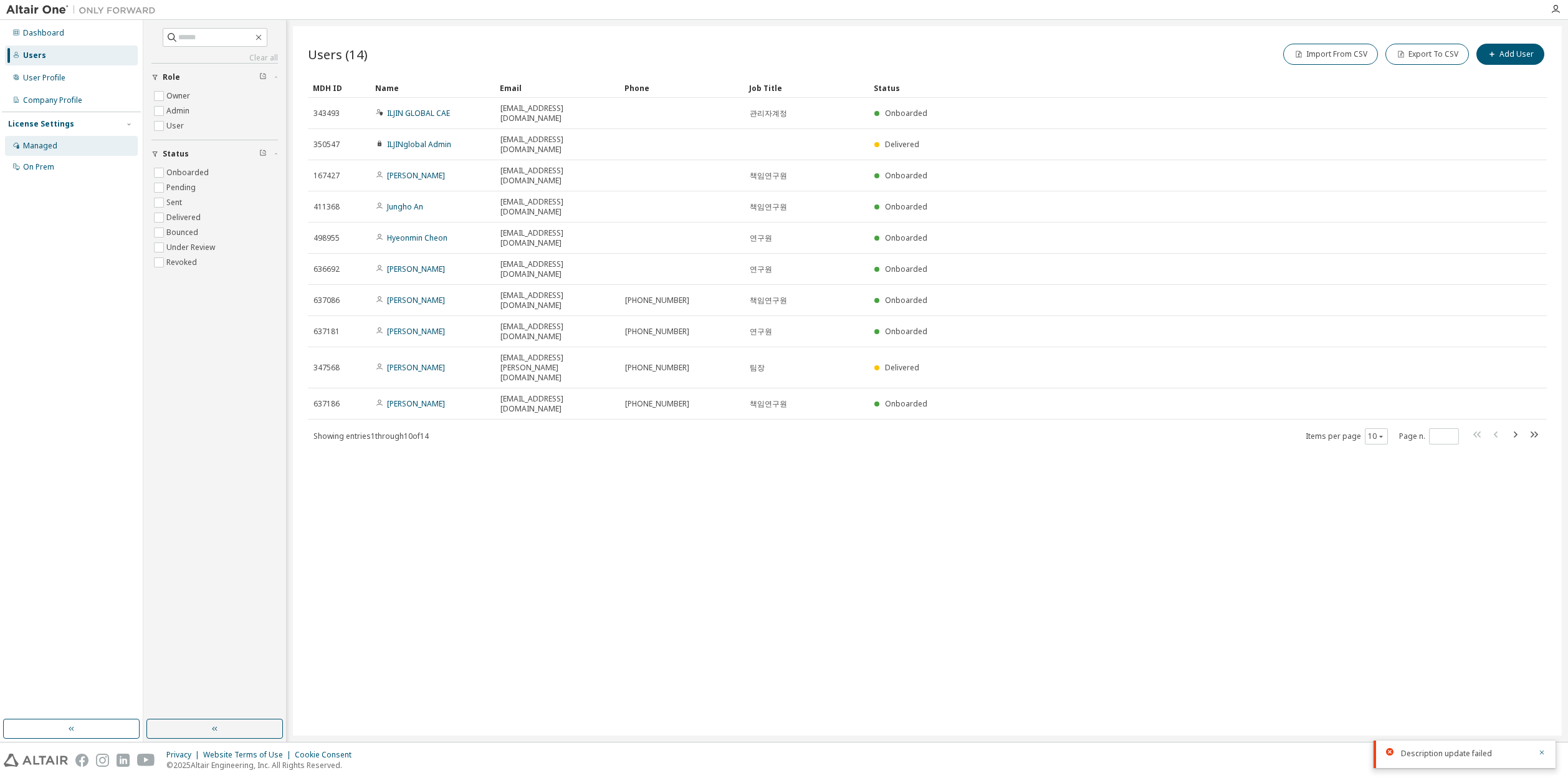
click at [37, 146] on div "Managed" at bounding box center [40, 146] width 34 height 10
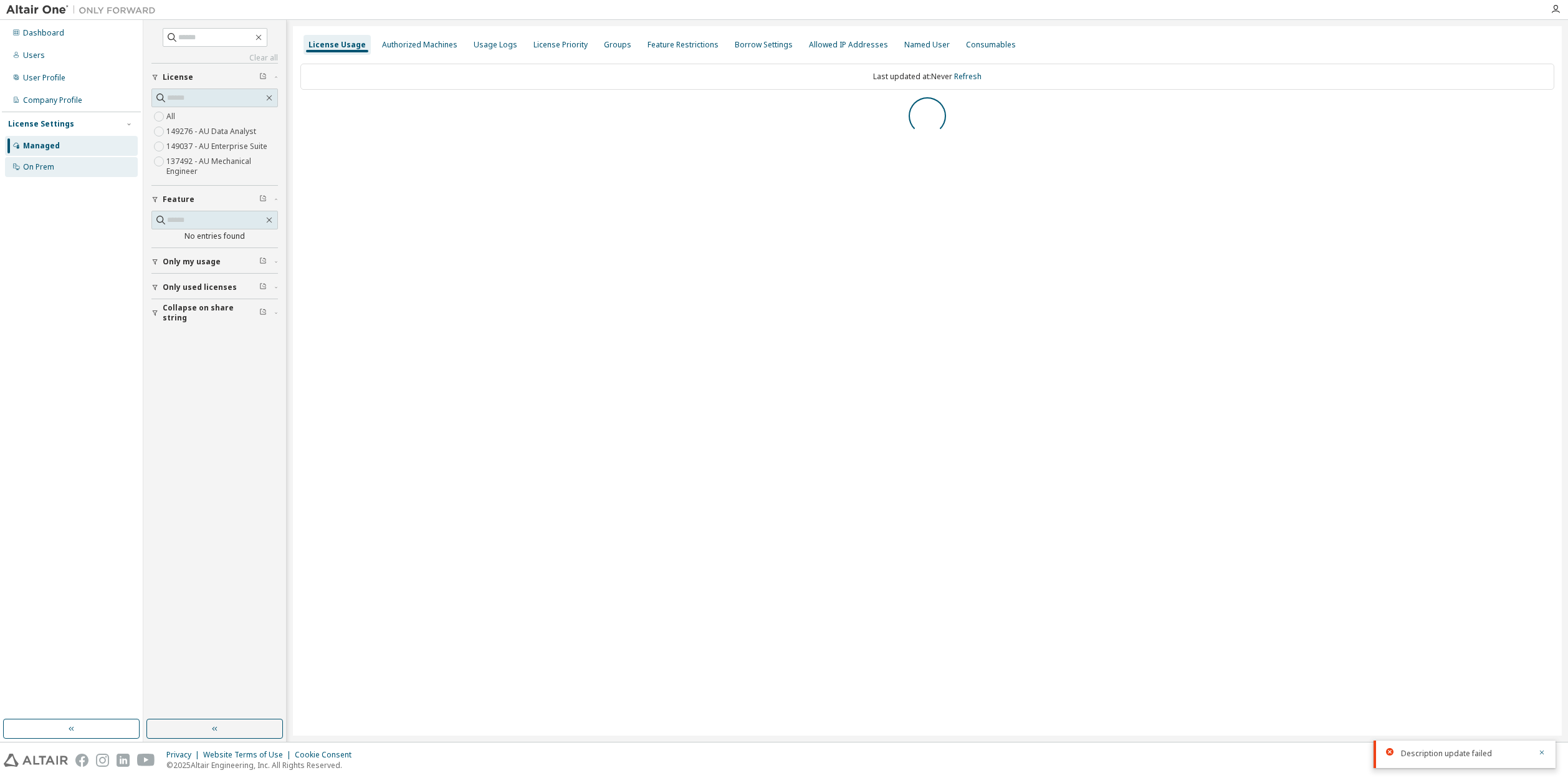
click at [50, 168] on div "On Prem" at bounding box center [38, 167] width 31 height 10
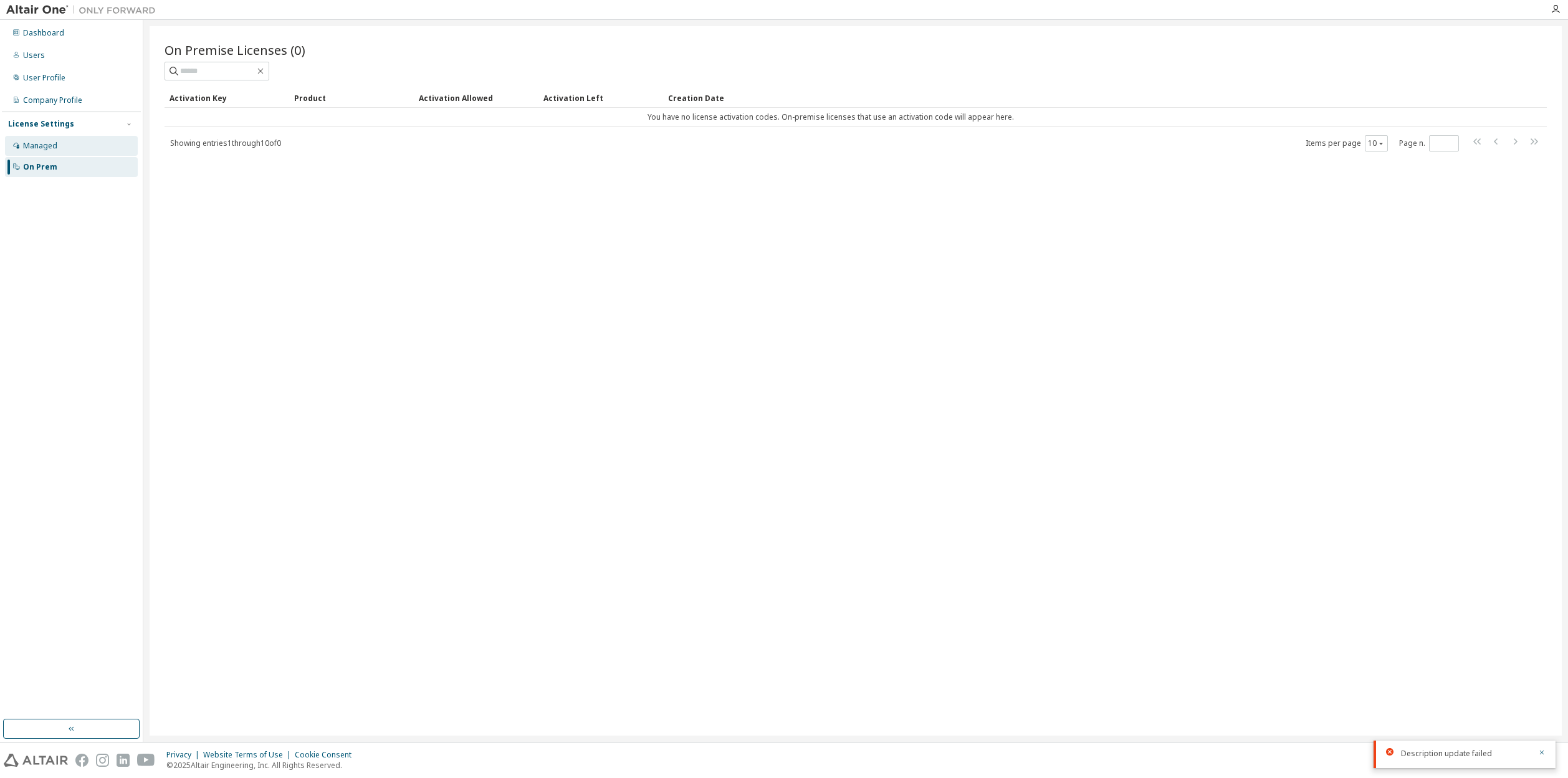
click at [48, 154] on div "Managed" at bounding box center [71, 146] width 133 height 20
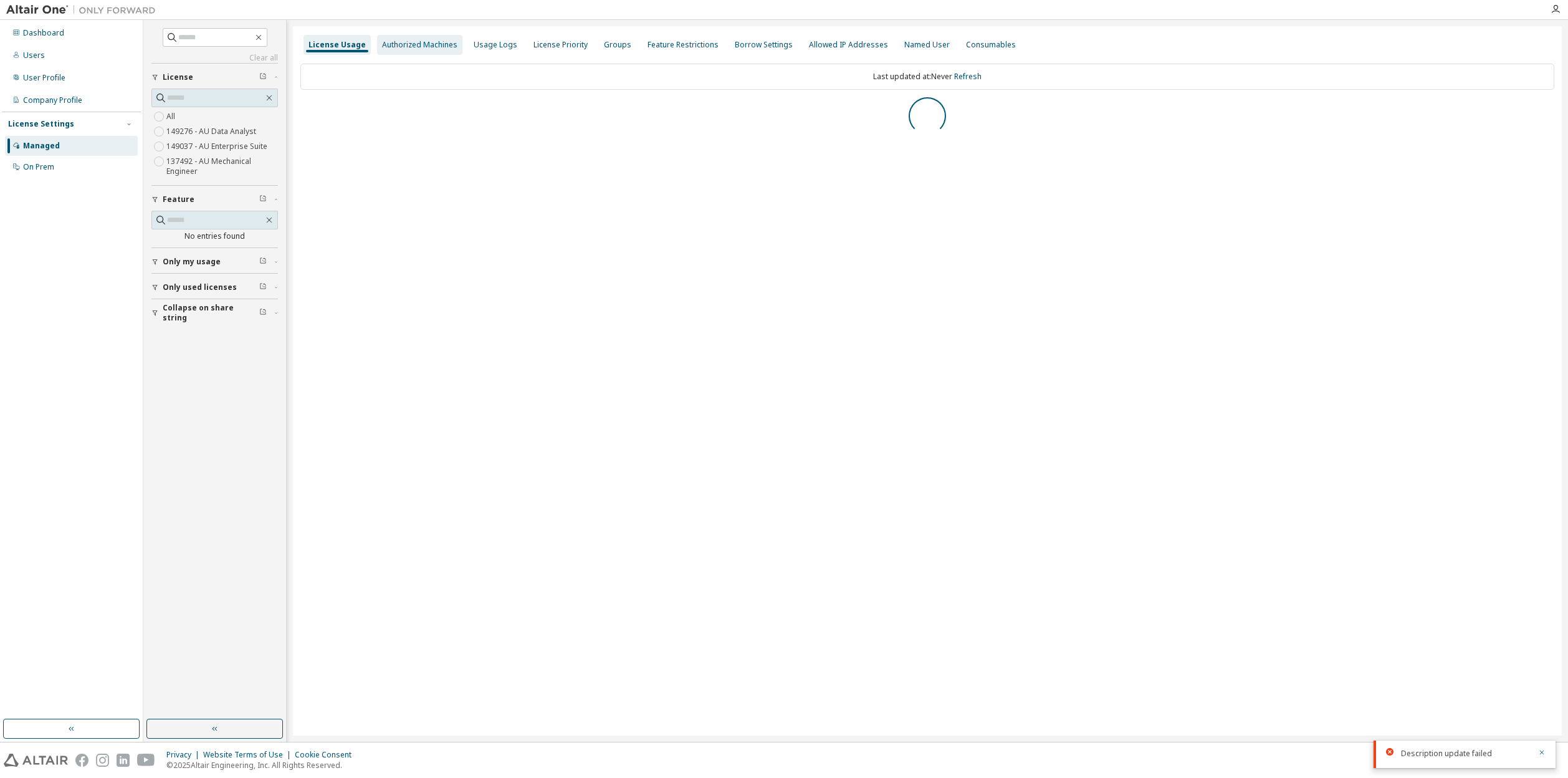
click at [415, 48] on div "Authorized Machines" at bounding box center [420, 45] width 75 height 10
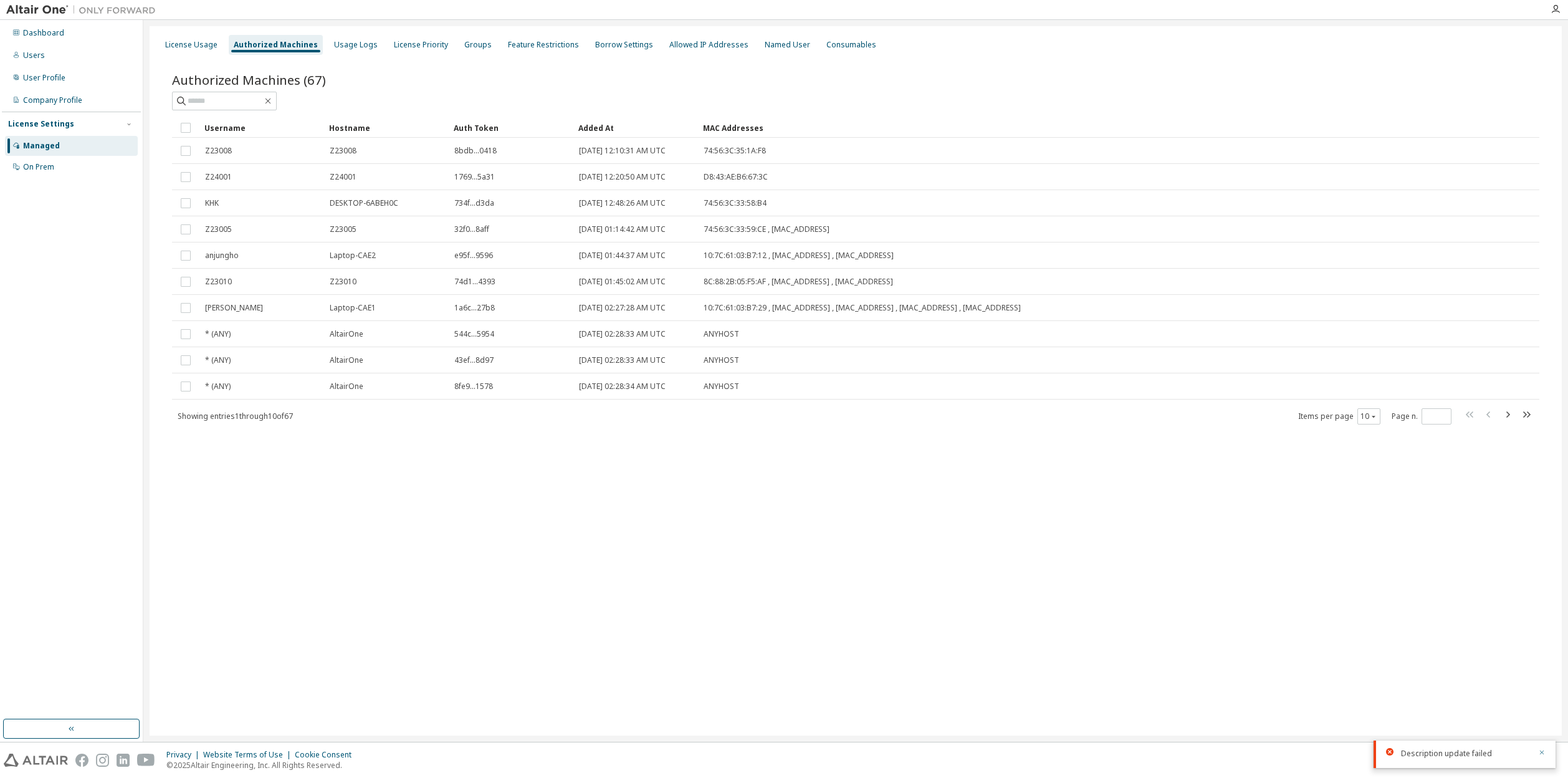
click at [1541, 750] on icon "button" at bounding box center [1541, 752] width 8 height 8
click at [344, 43] on div "Usage Logs" at bounding box center [355, 45] width 43 height 10
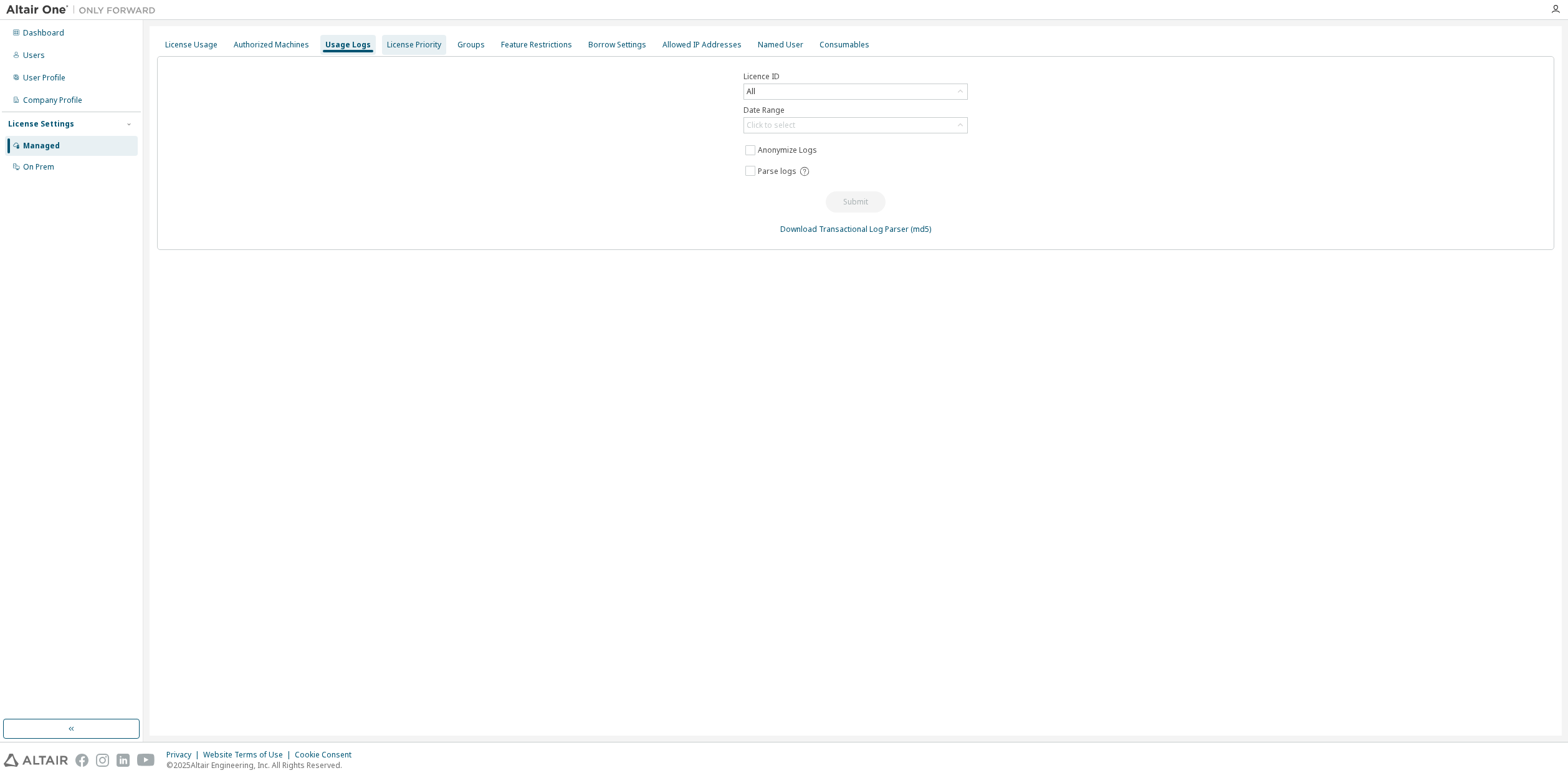
click at [412, 48] on div "License Priority" at bounding box center [414, 45] width 54 height 10
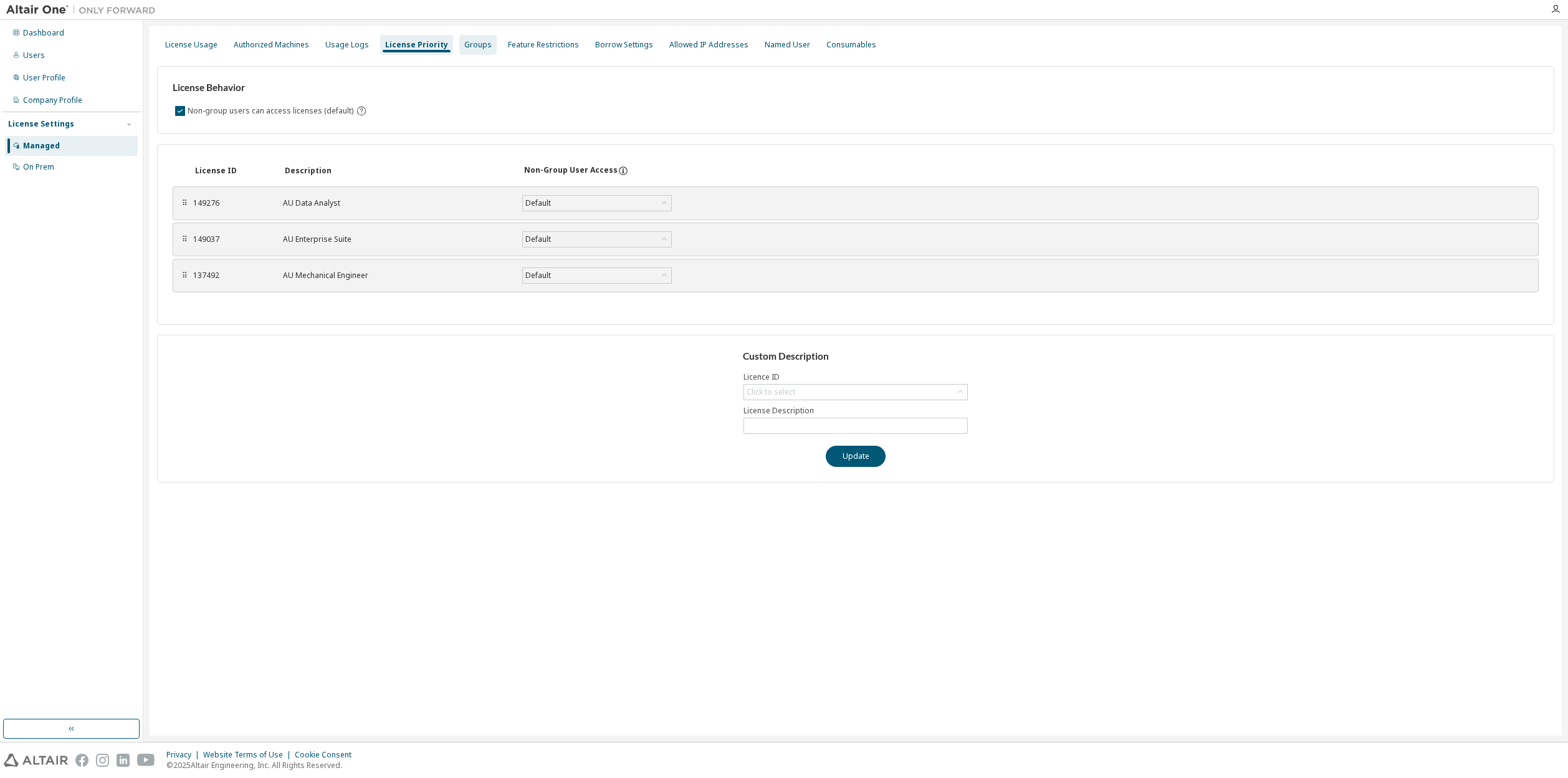
click at [466, 41] on div "Groups" at bounding box center [477, 45] width 28 height 10
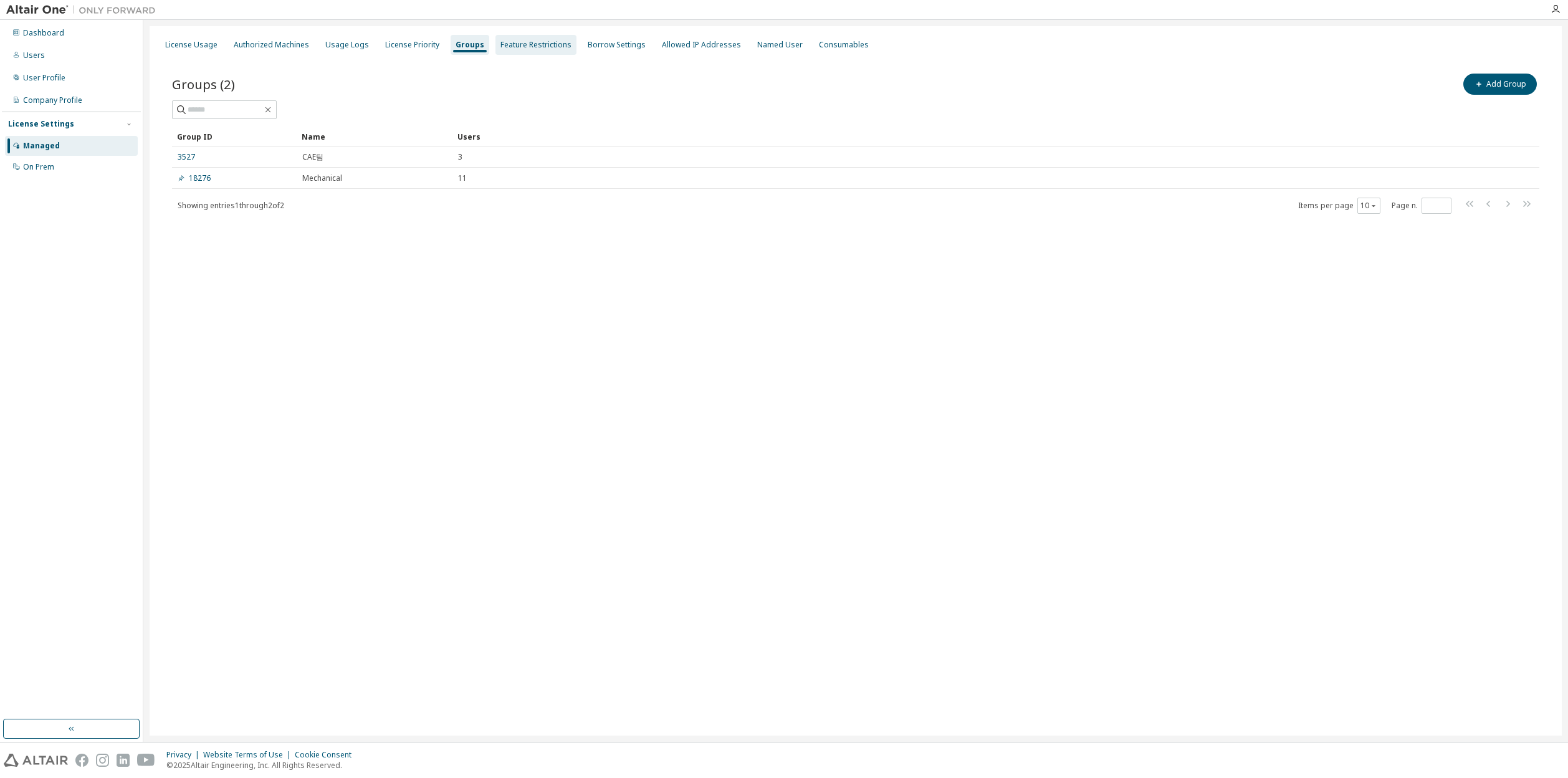
click at [537, 45] on div "Feature Restrictions" at bounding box center [536, 45] width 71 height 10
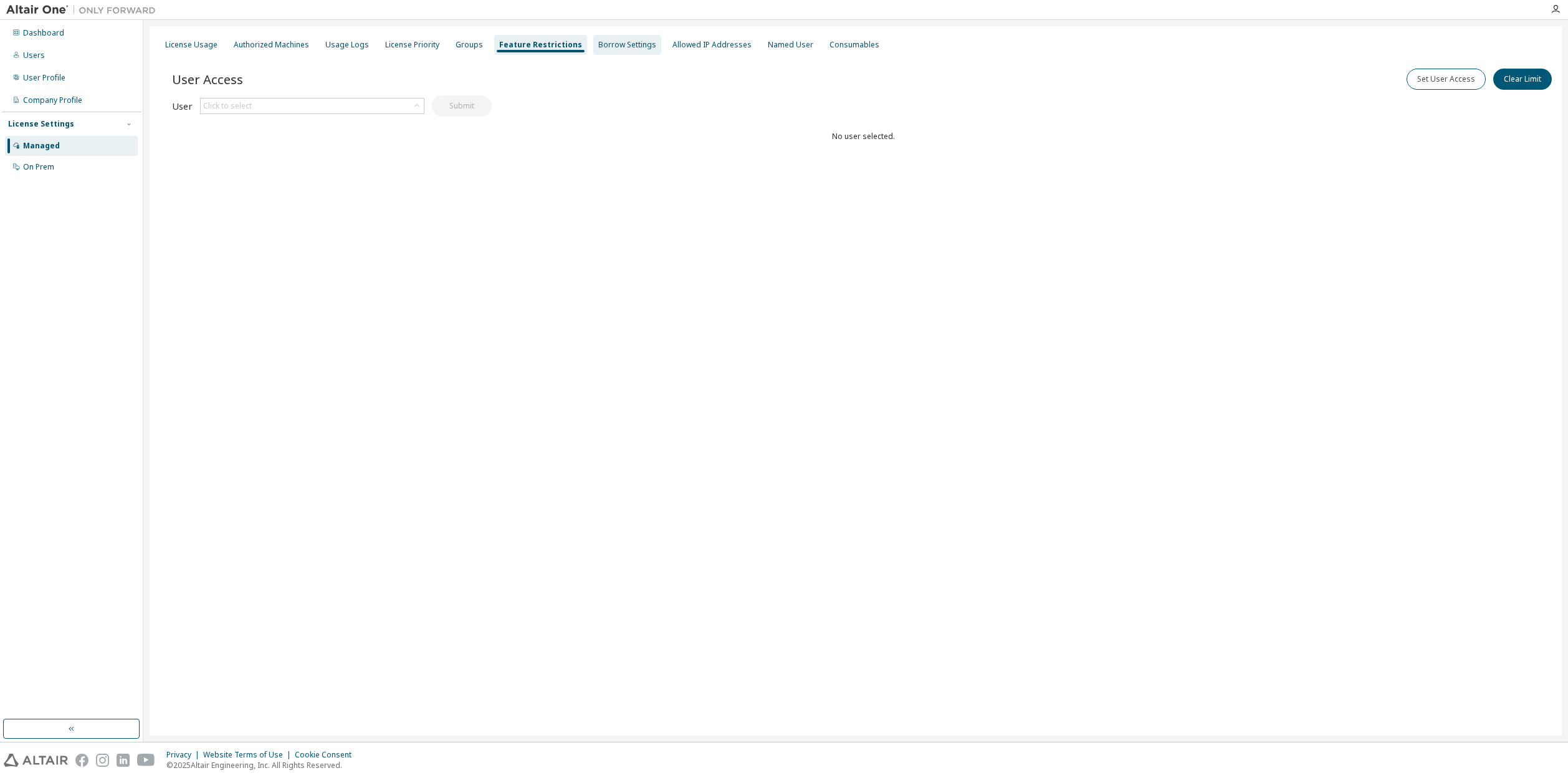
click at [598, 41] on div "Borrow Settings" at bounding box center [627, 45] width 58 height 10
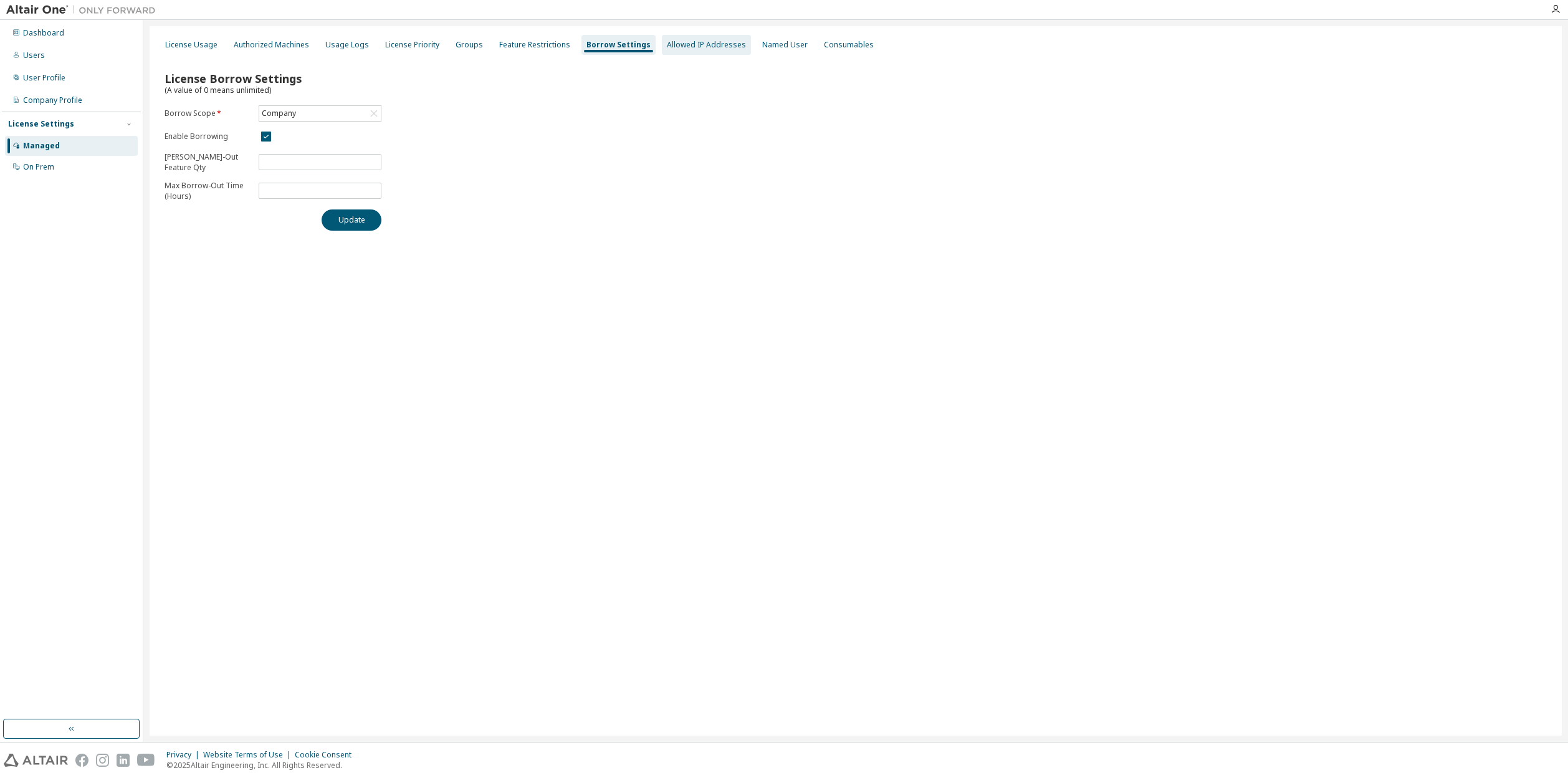
click at [703, 48] on div "Allowed IP Addresses" at bounding box center [706, 45] width 79 height 10
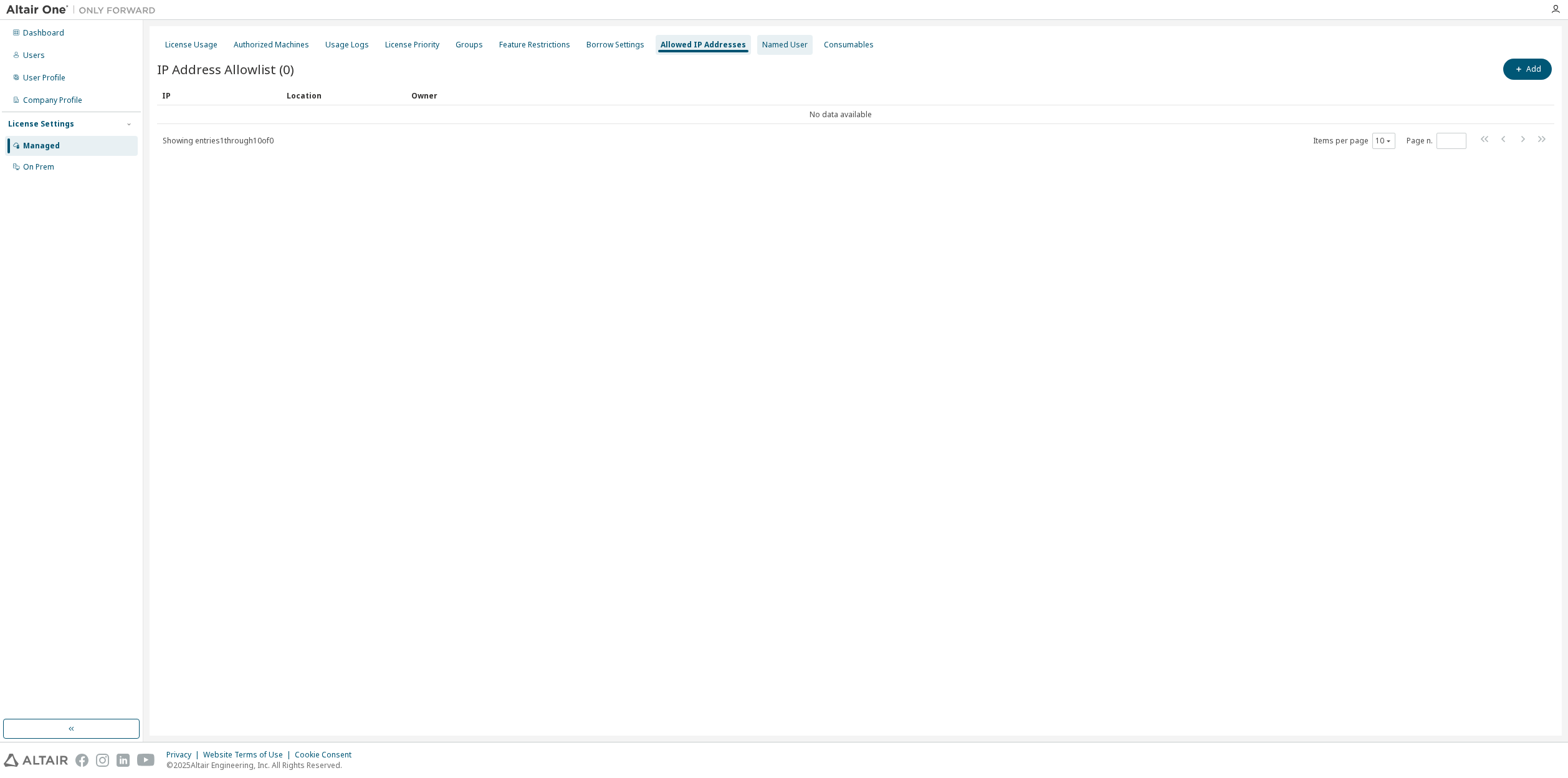
click at [762, 46] on div "Named User" at bounding box center [784, 45] width 46 height 10
click at [821, 44] on div "Consumables" at bounding box center [846, 45] width 50 height 10
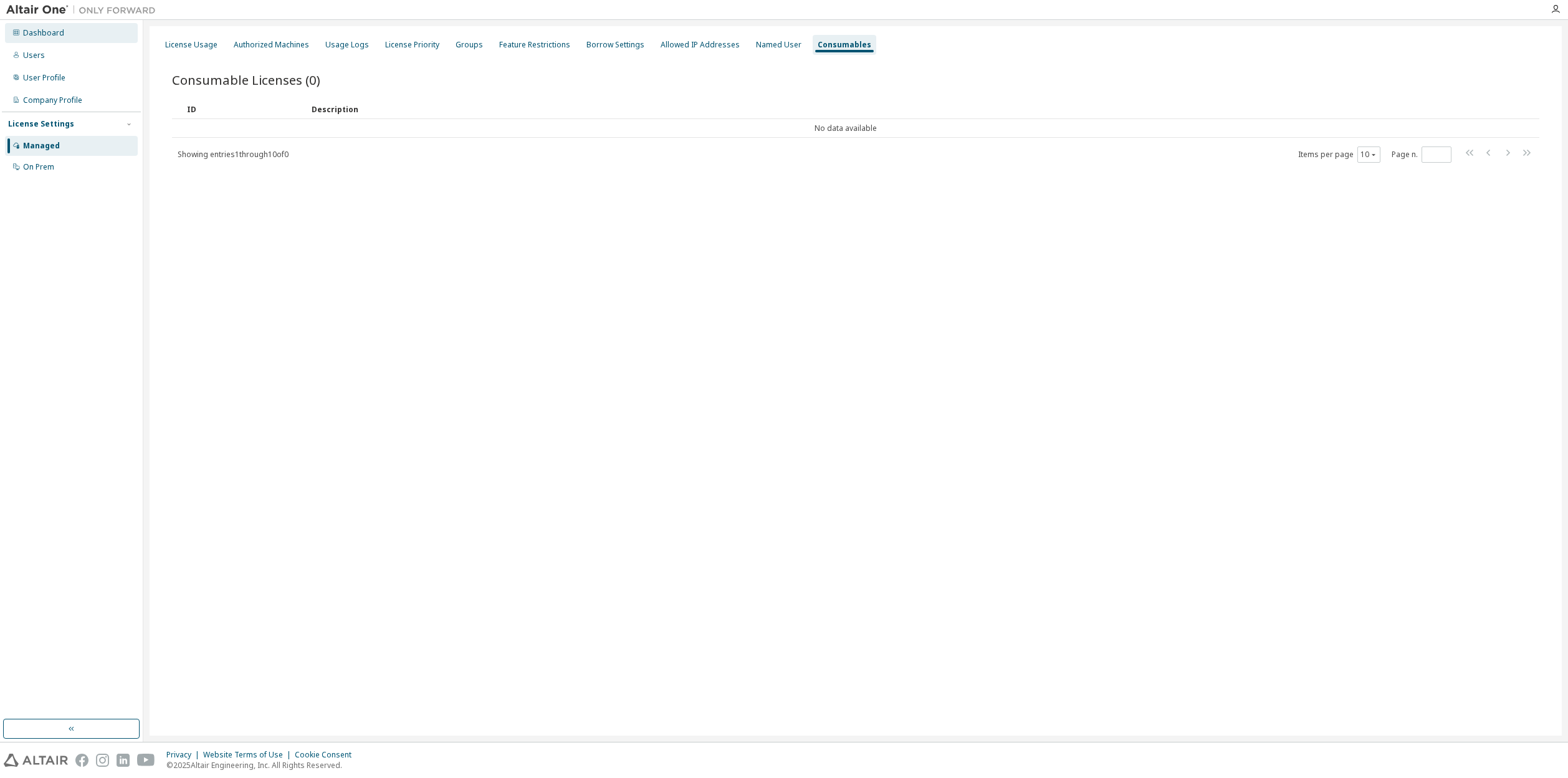
click at [36, 34] on div "Dashboard" at bounding box center [43, 33] width 41 height 10
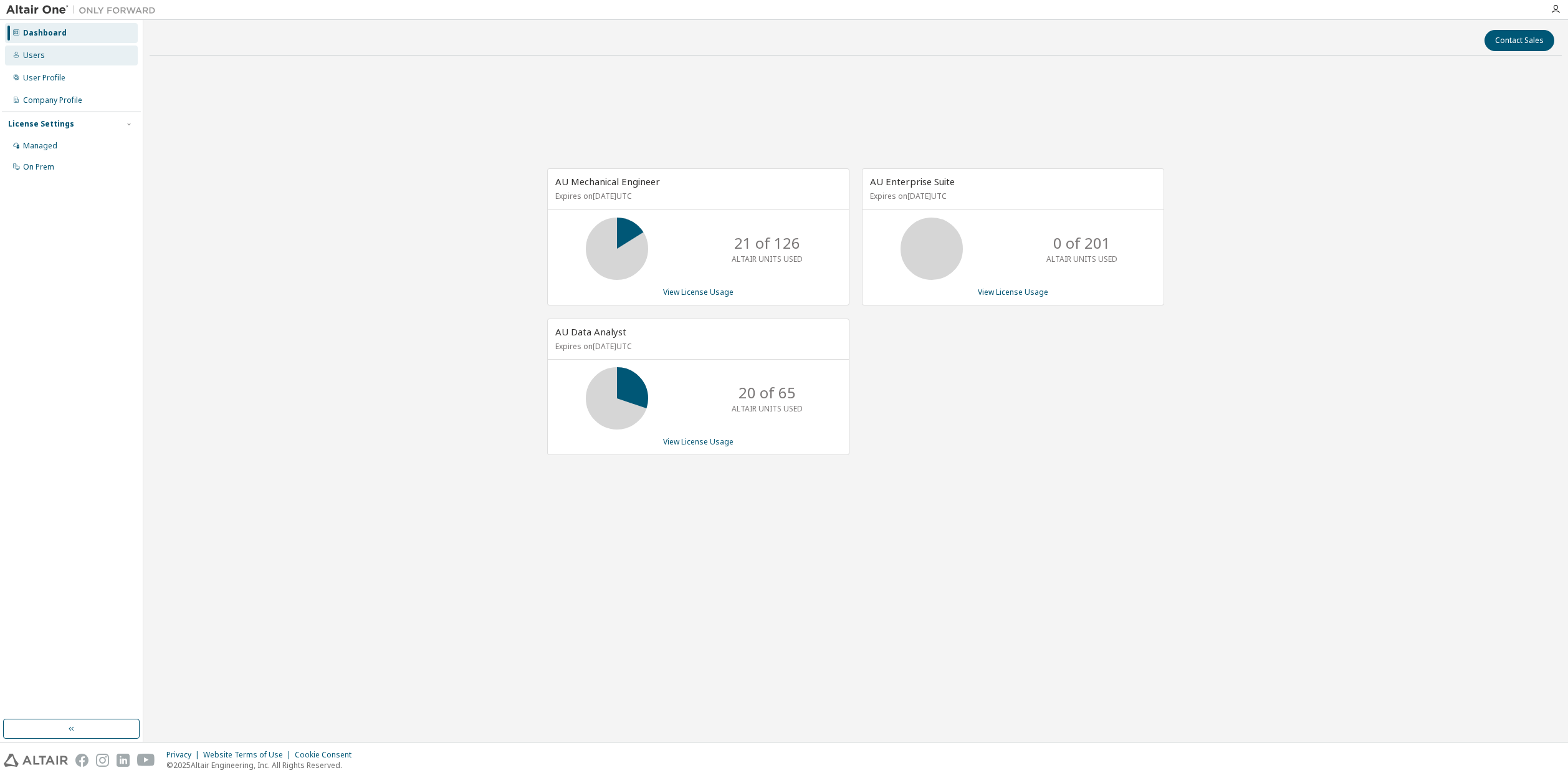
click at [47, 53] on div "Users" at bounding box center [71, 56] width 133 height 20
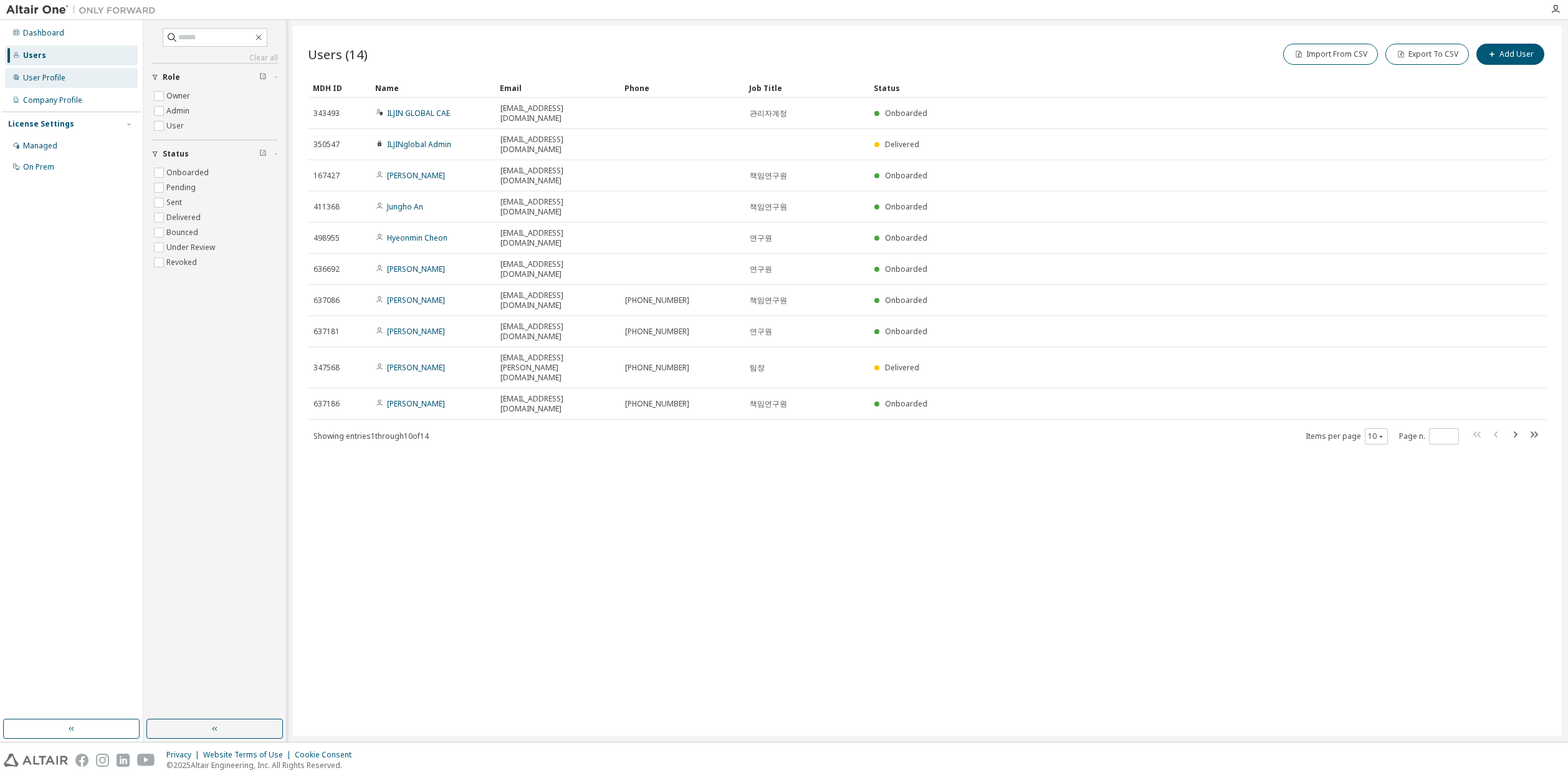
click at [29, 78] on div "User Profile" at bounding box center [44, 78] width 43 height 10
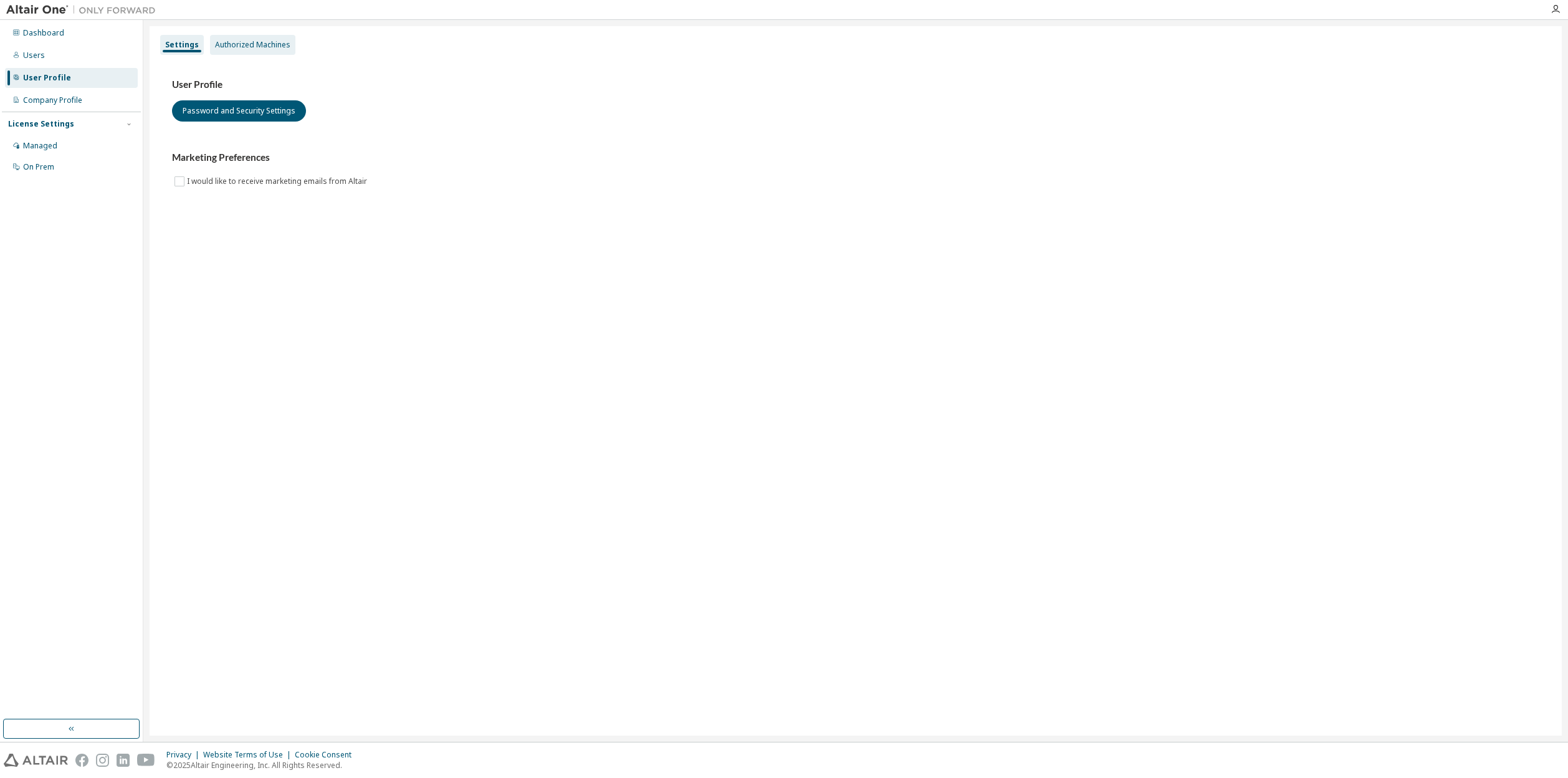
click at [257, 40] on div "Authorized Machines" at bounding box center [253, 45] width 75 height 10
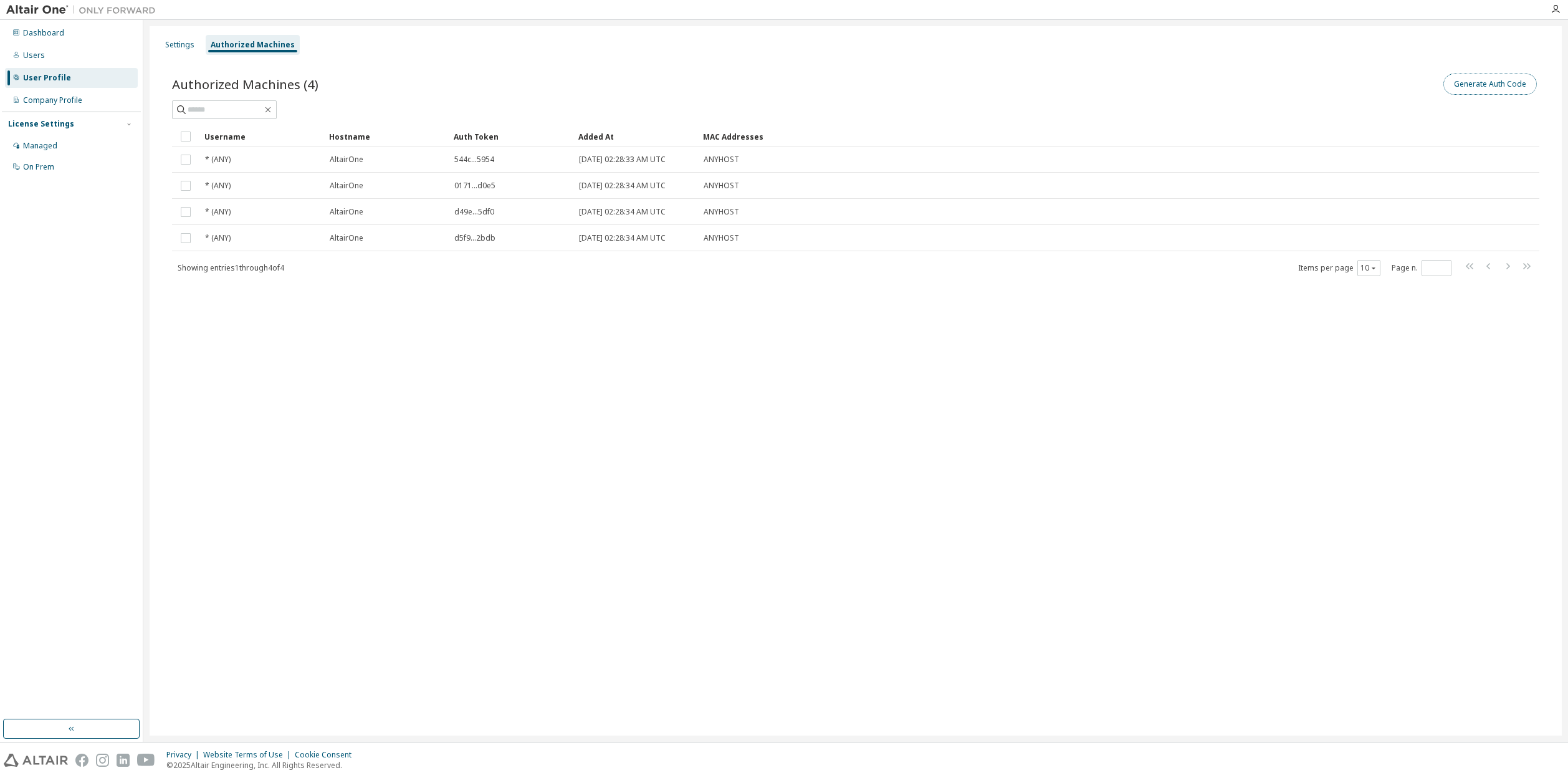
click at [1467, 88] on button "Generate Auth Code" at bounding box center [1490, 83] width 93 height 21
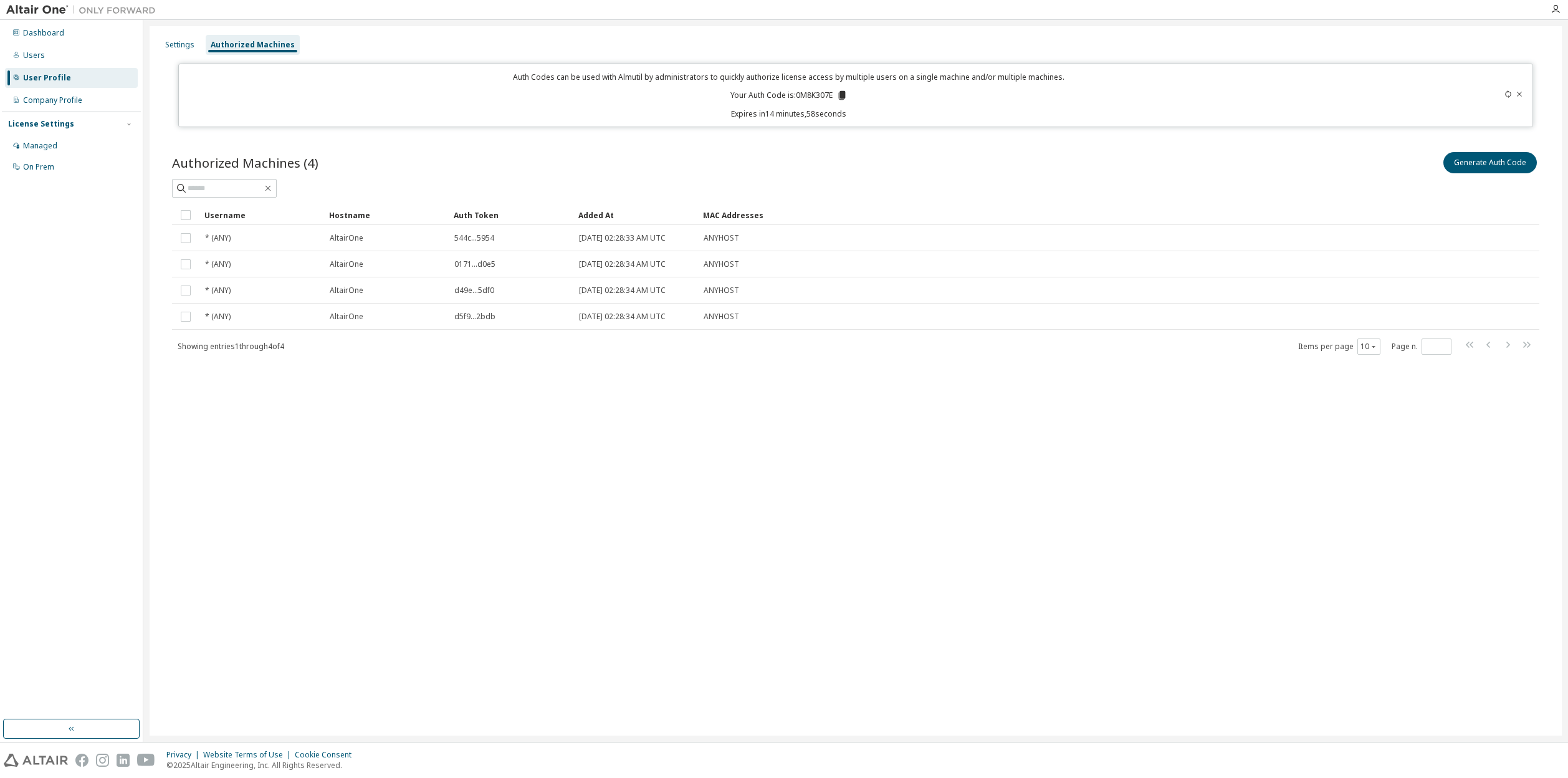
click at [845, 95] on icon at bounding box center [841, 95] width 7 height 8
click at [729, 526] on div "Settings Authorized Machines Auth Codes can be used with Almutil by administrat…" at bounding box center [855, 381] width 1412 height 710
